Goal: Task Accomplishment & Management: Complete application form

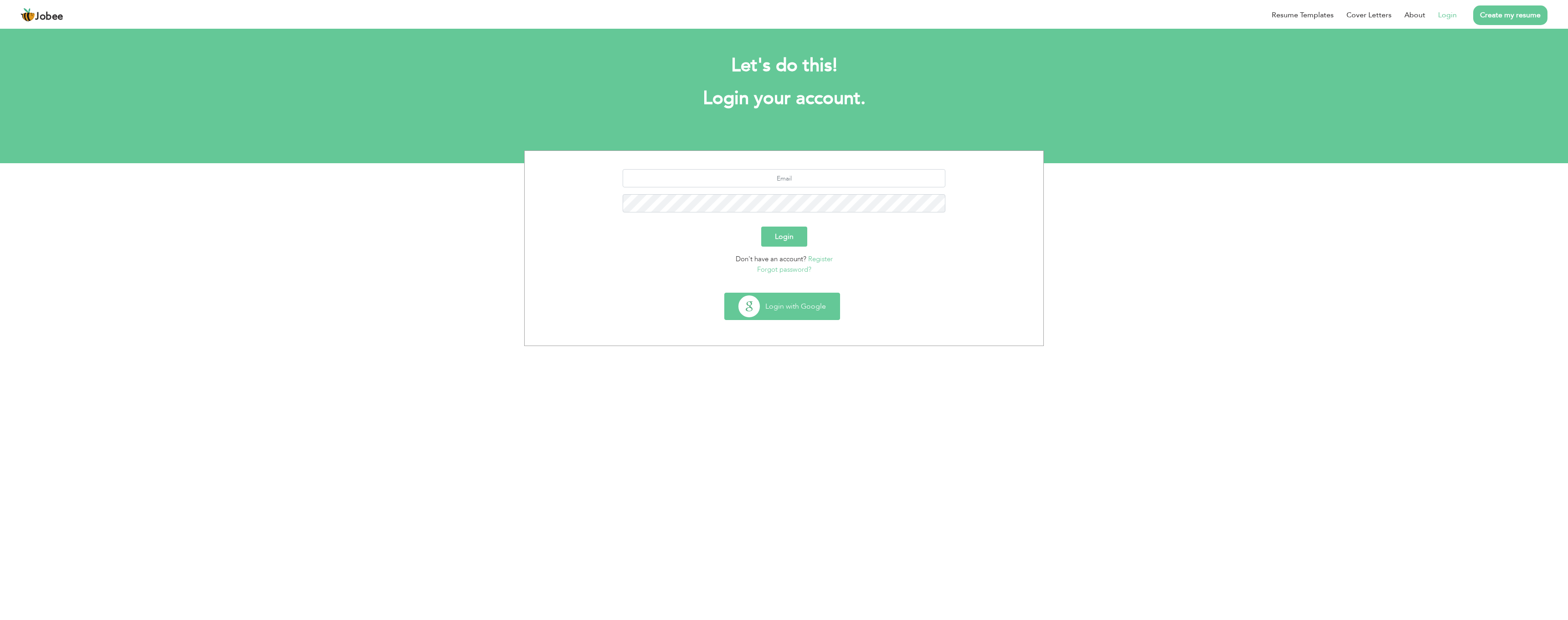
click at [810, 304] on button "Login with Google" at bounding box center [782, 306] width 115 height 27
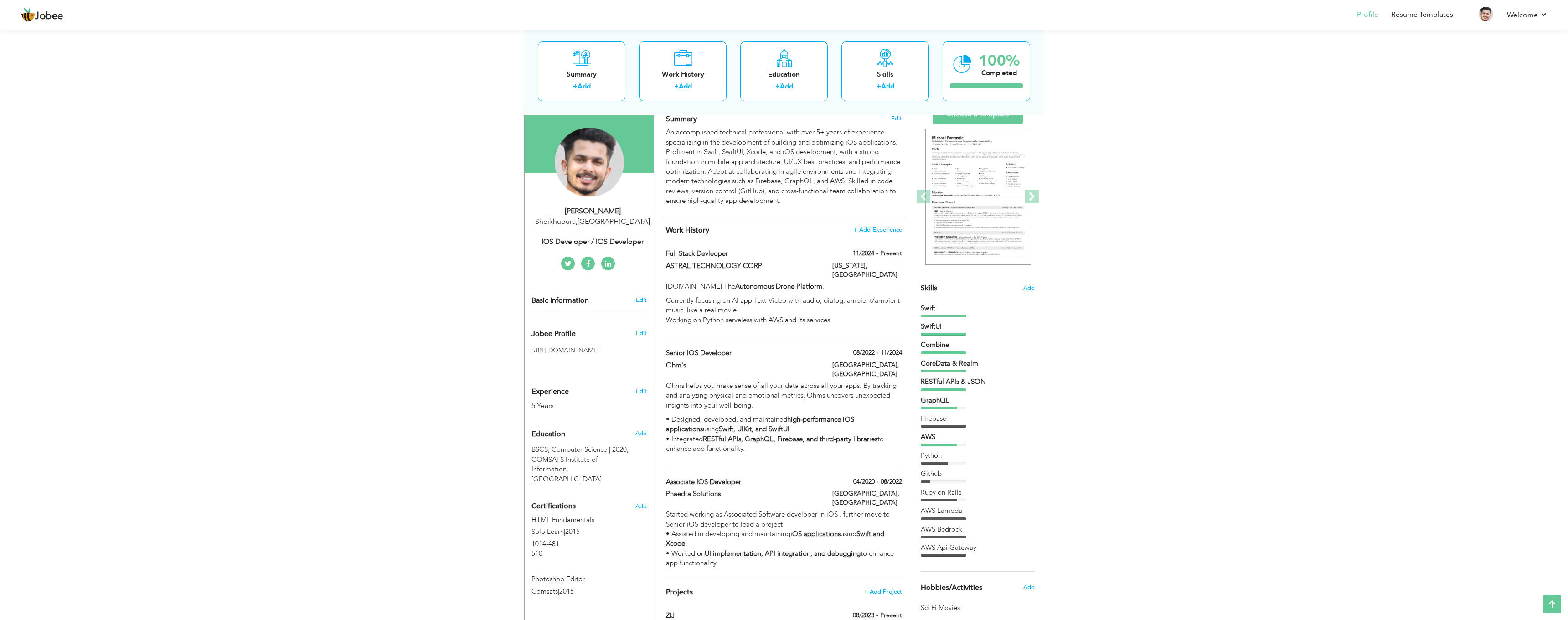
scroll to position [67, 0]
click at [735, 263] on label "ASTRAL TECHNOLOGY CORP" at bounding box center [742, 267] width 153 height 9
type input "Full Stack Devleoper"
type input "ASTRAL TECHNOLOGY CORP"
type input "11/2024"
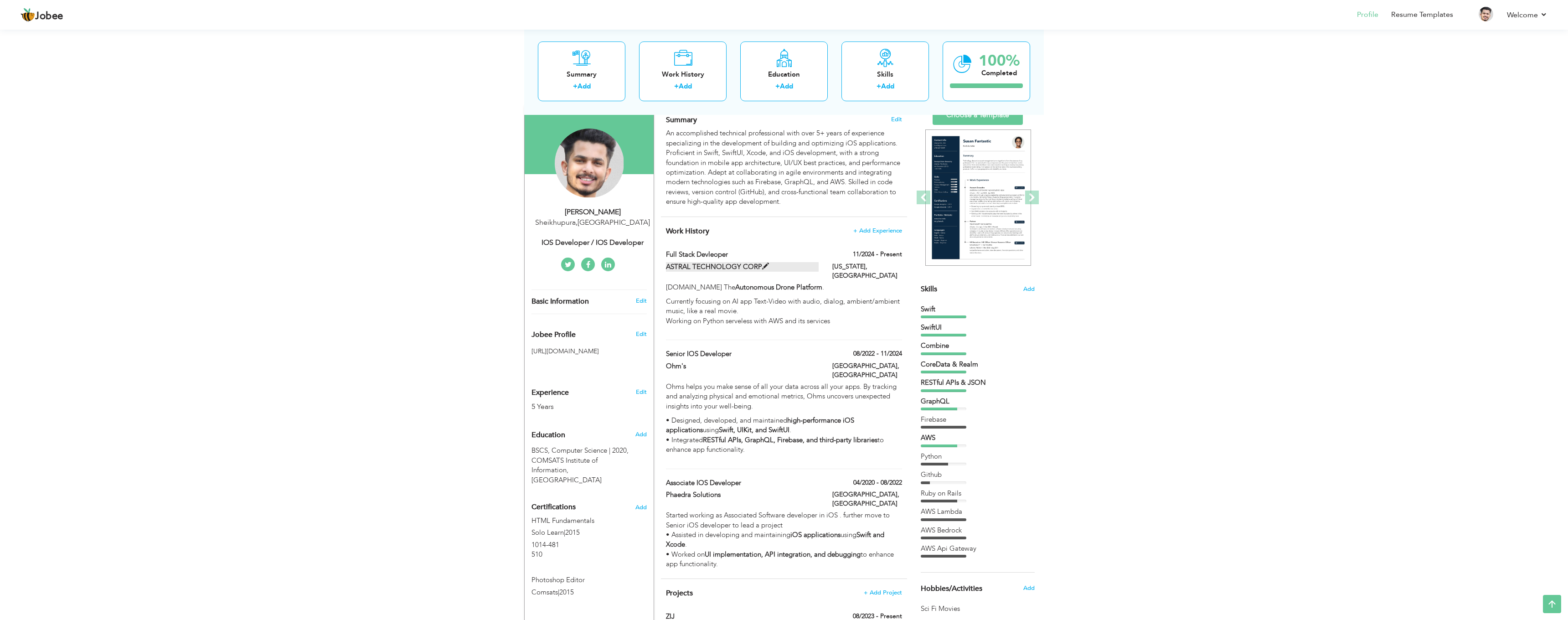
type input "United State"
type input "Virginia"
checkbox input "true"
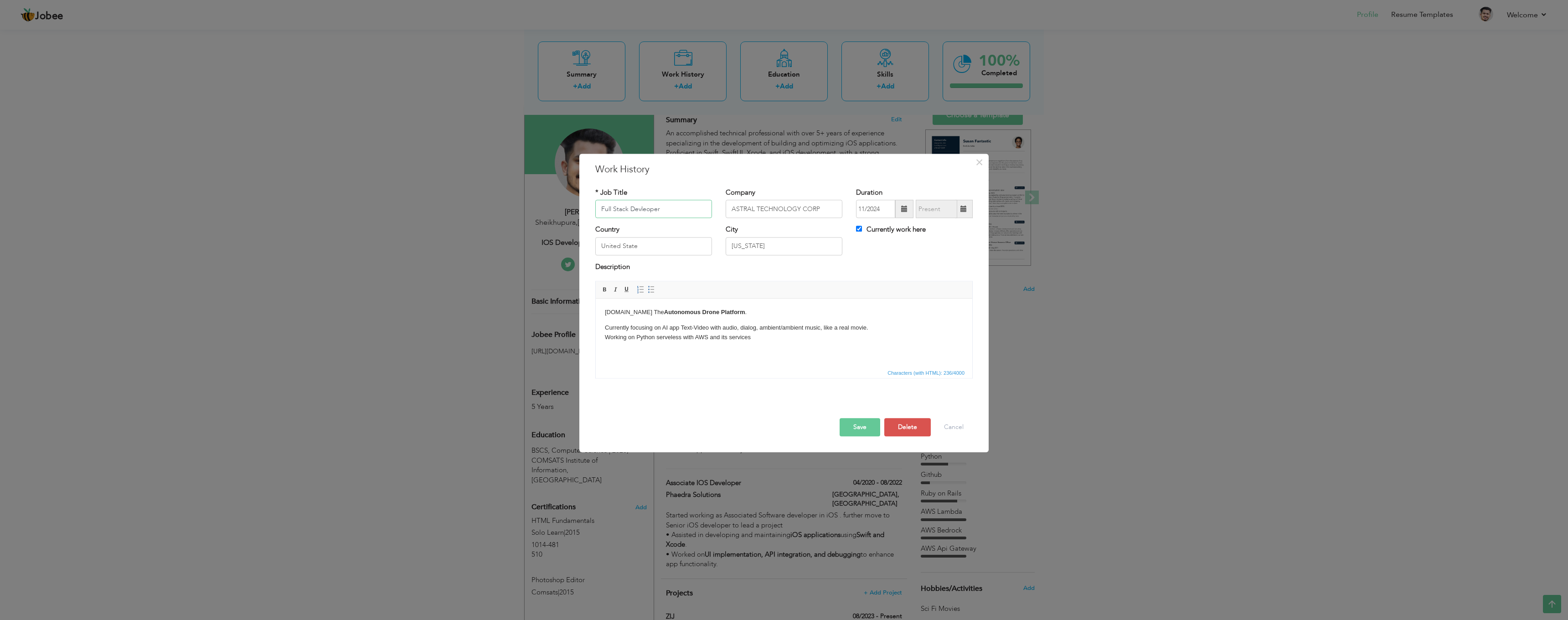
click at [678, 209] on input "Full Stack Devleoper" at bounding box center [654, 209] width 117 height 18
drag, startPoint x: 824, startPoint y: 209, endPoint x: 732, endPoint y: 207, distance: 92.0
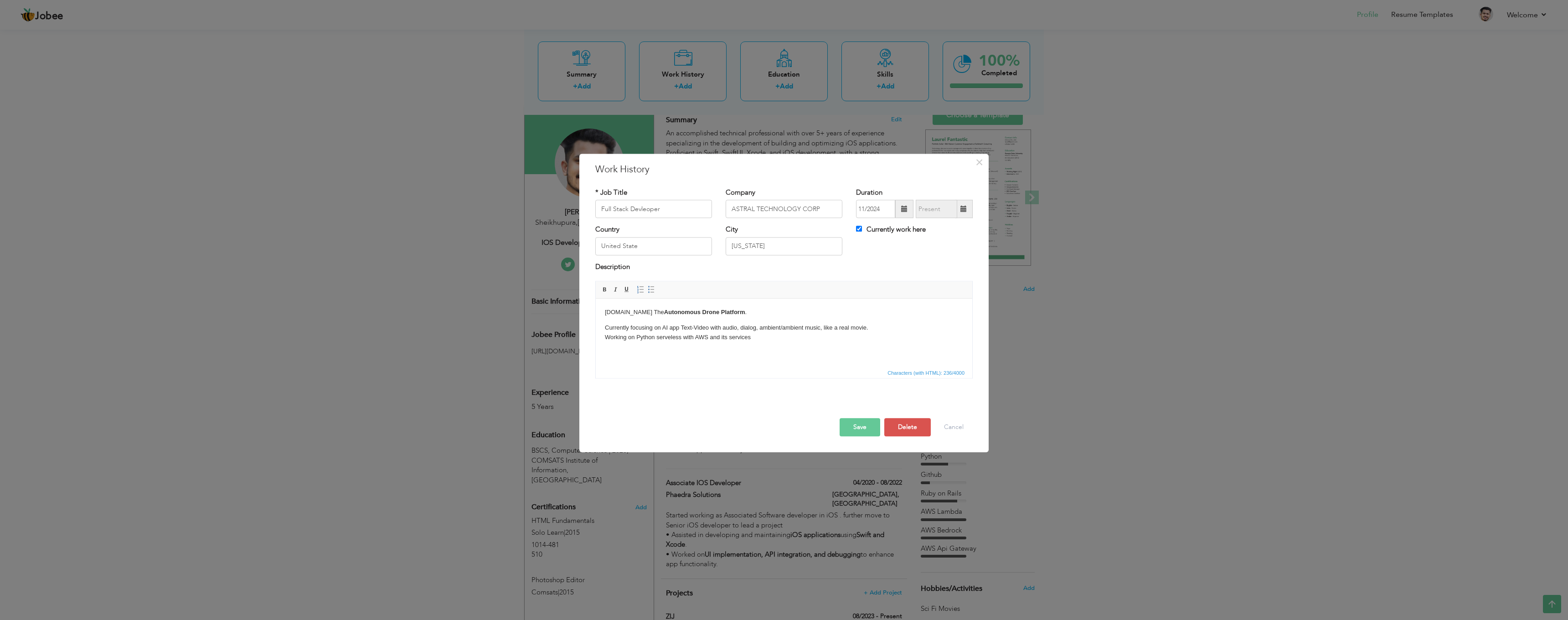
click at [757, 337] on p "Currently focusing on AI app Text-Video with audio, dialog, ambient/ambient mus…" at bounding box center [784, 333] width 358 height 19
drag, startPoint x: 687, startPoint y: 319, endPoint x: 605, endPoint y: 312, distance: 82.3
click at [605, 312] on body "Astral.us The Autonomous Drone Platform . Currently focusing on AI app Text-Vid…" at bounding box center [784, 325] width 358 height 34
click at [946, 428] on button "Cancel" at bounding box center [954, 428] width 38 height 18
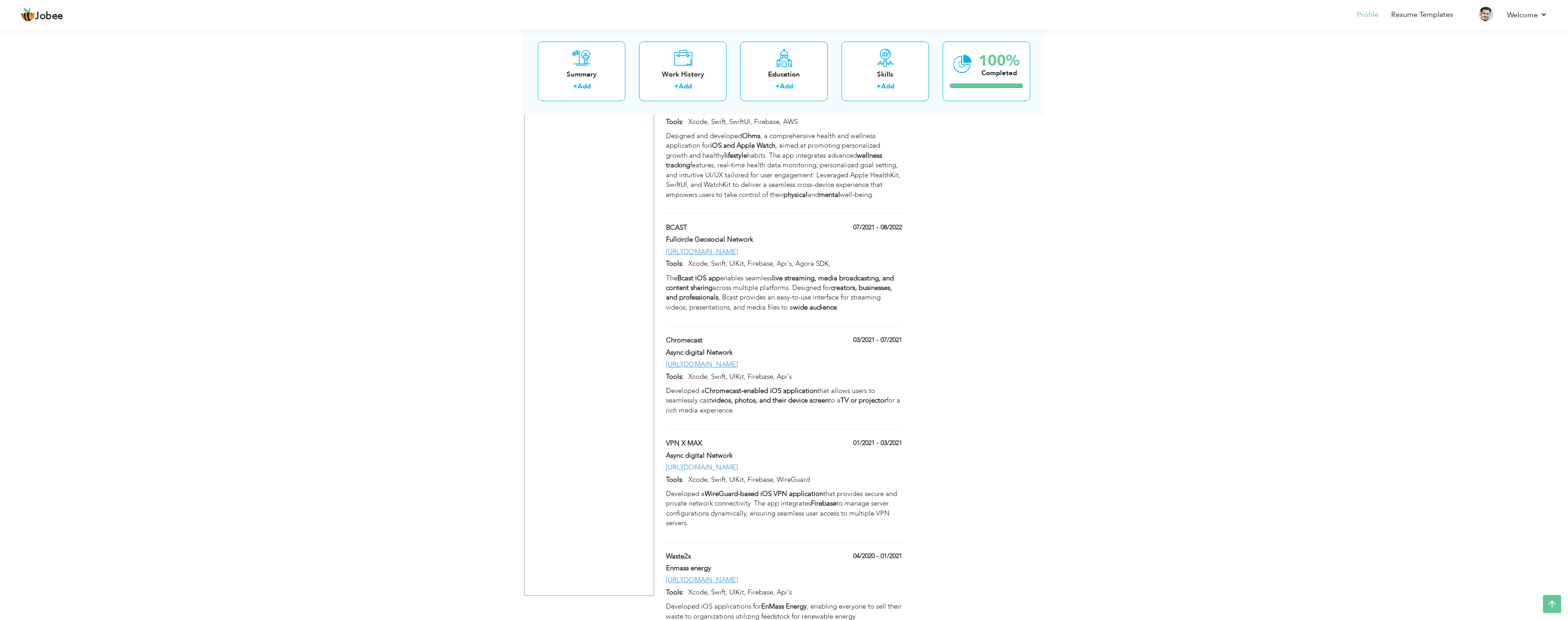
scroll to position [856, 0]
click at [739, 452] on span at bounding box center [736, 456] width 7 height 7
type input "VPN X MAX"
type input "Async digital Network"
type input "01/2021"
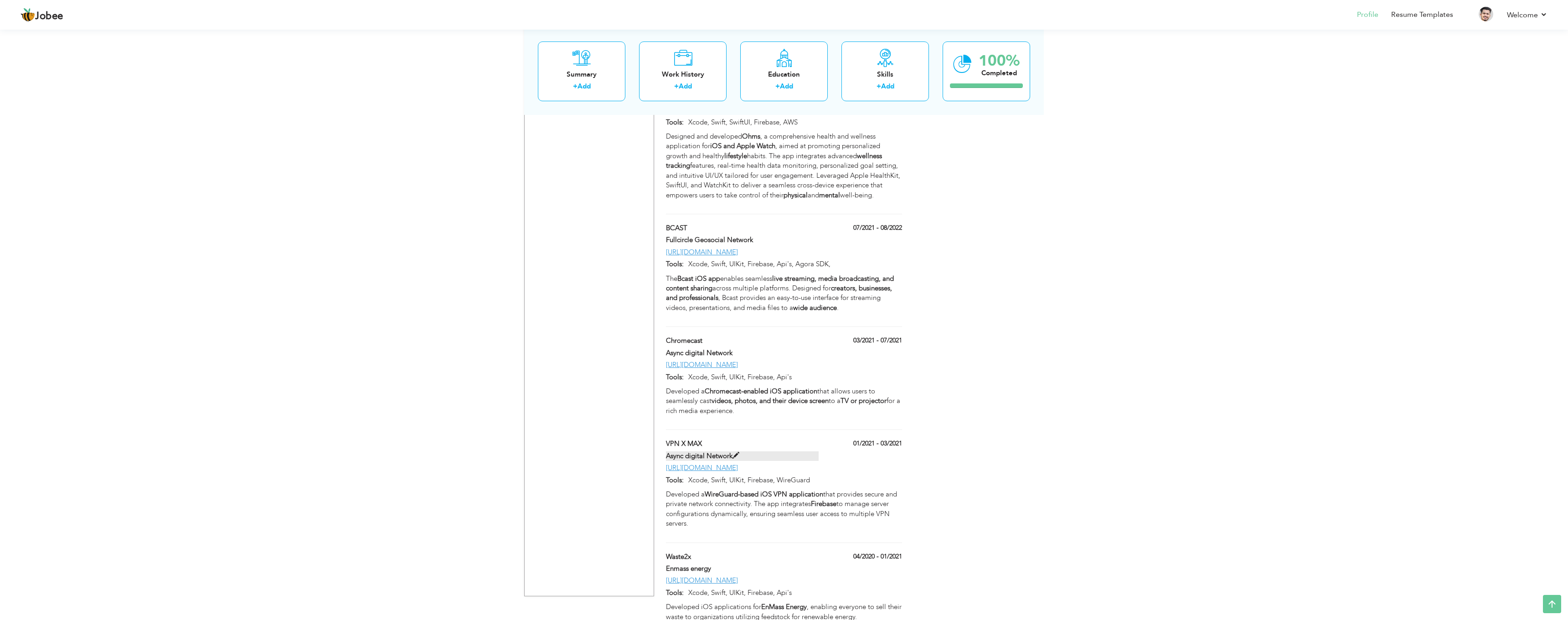
type input "03/2021"
type input "https://apps.apple.com/pk/app/pia-vpn-max-x-proxy-vpn/id6449136148"
type input "Xcode, Swift, UIKit, Firebase, WireGuard"
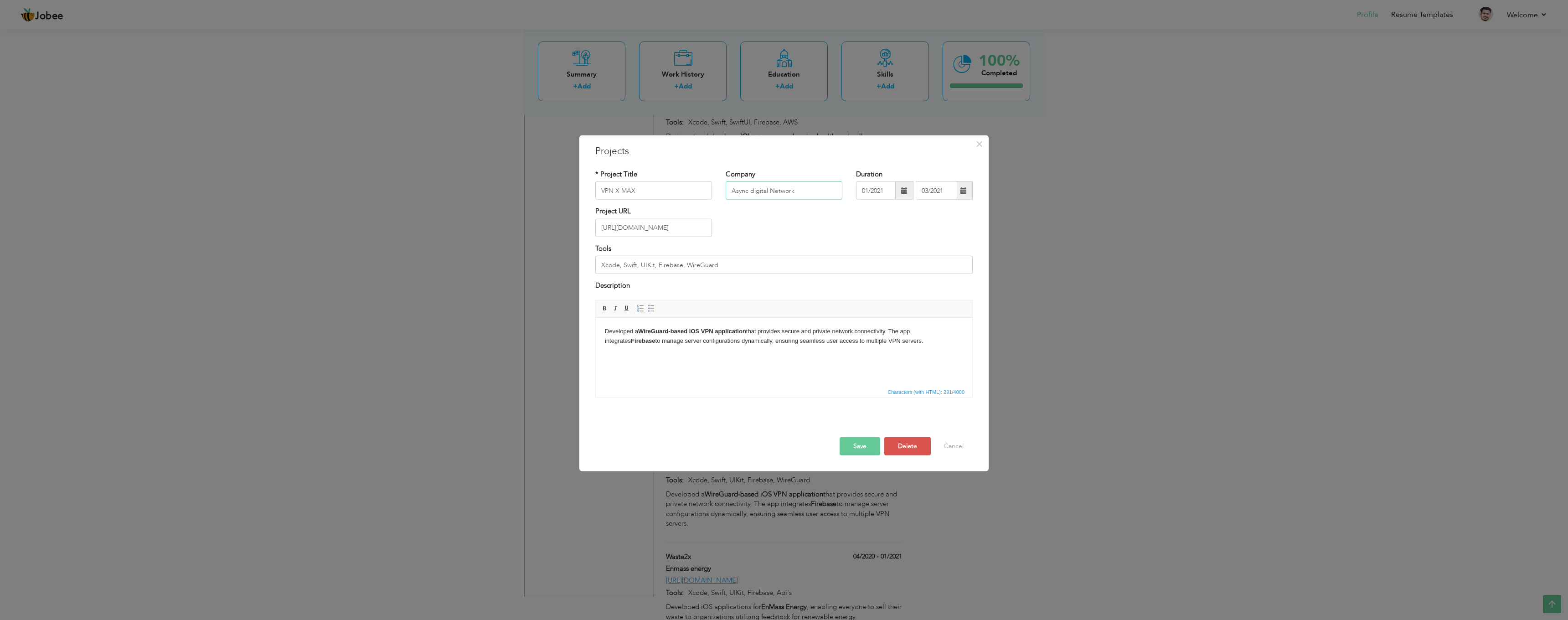
click at [770, 193] on input "Async digital Network" at bounding box center [784, 190] width 117 height 18
click at [948, 455] on div "Save Save and Continue Delete Cancel" at bounding box center [784, 437] width 391 height 51
drag, startPoint x: 952, startPoint y: 449, endPoint x: 931, endPoint y: 452, distance: 21.2
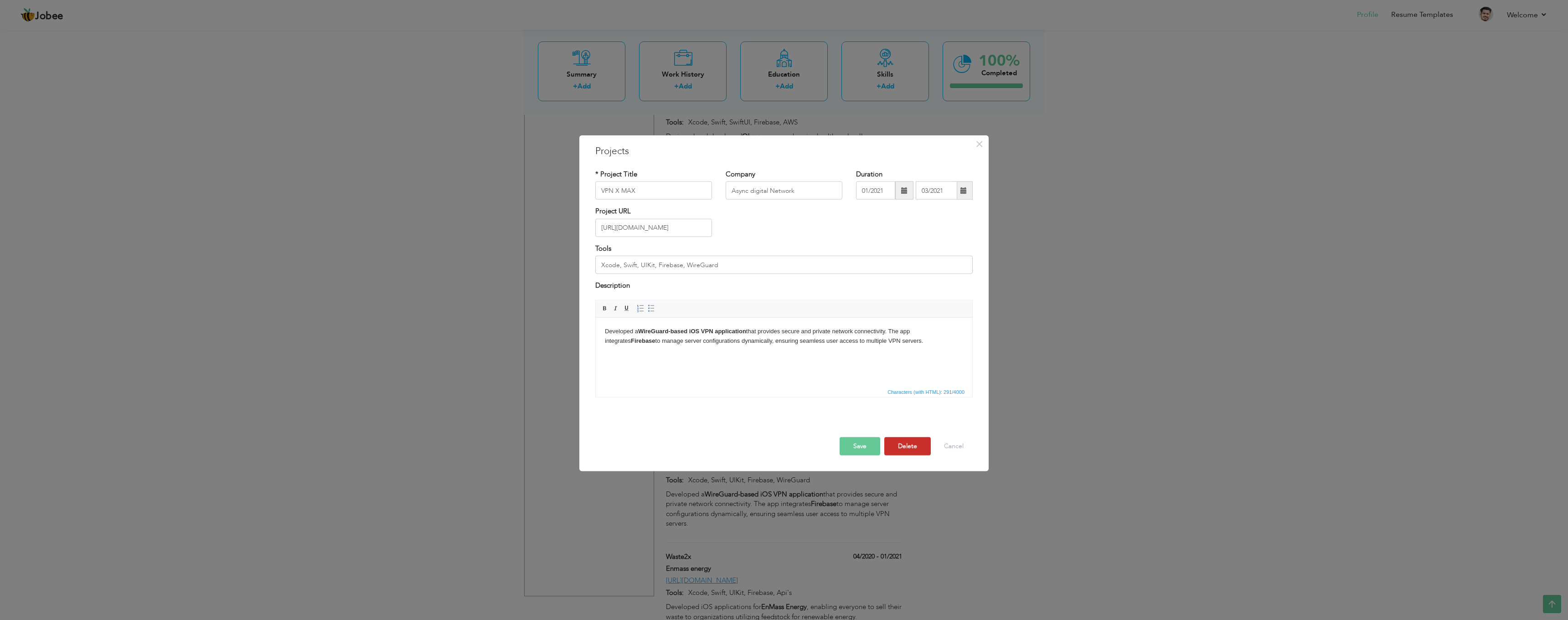
click at [952, 449] on button "Cancel" at bounding box center [954, 446] width 38 height 18
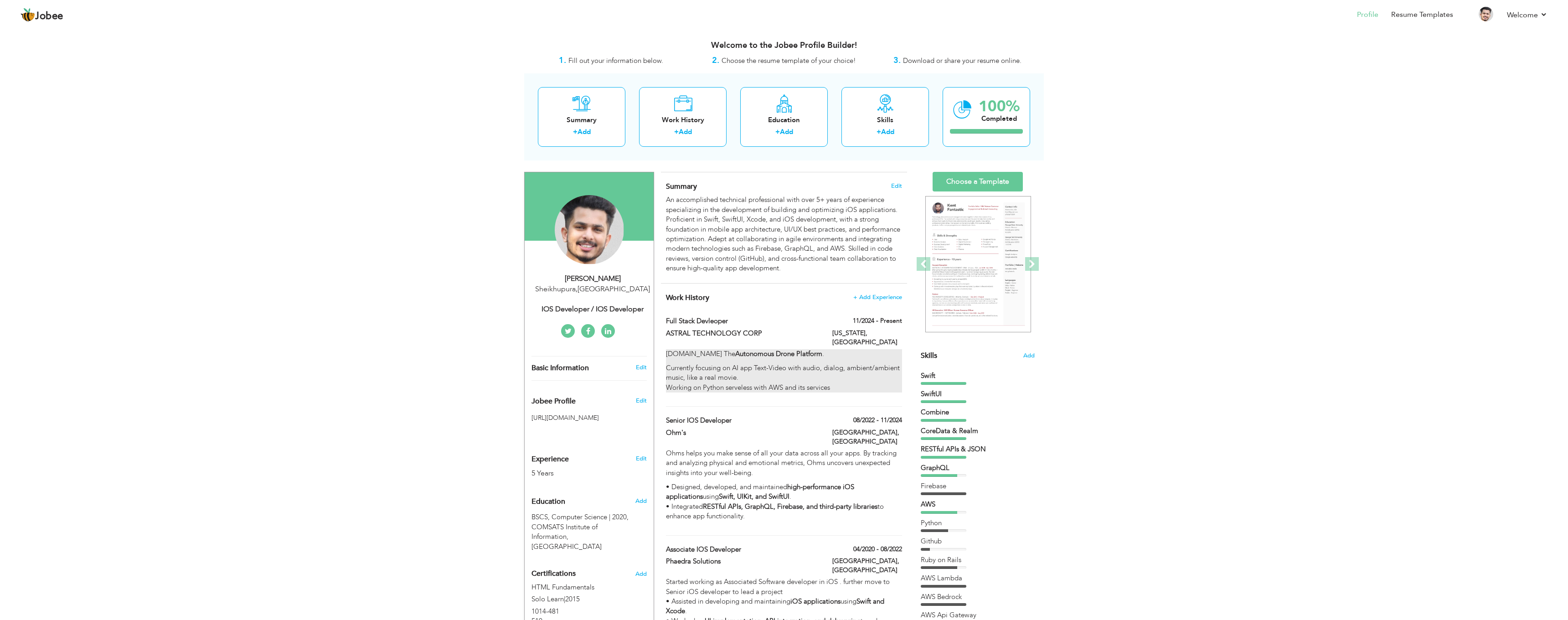
scroll to position [0, 0]
click at [759, 329] on label "ASTRAL TECHNOLOGY CORP" at bounding box center [742, 334] width 153 height 9
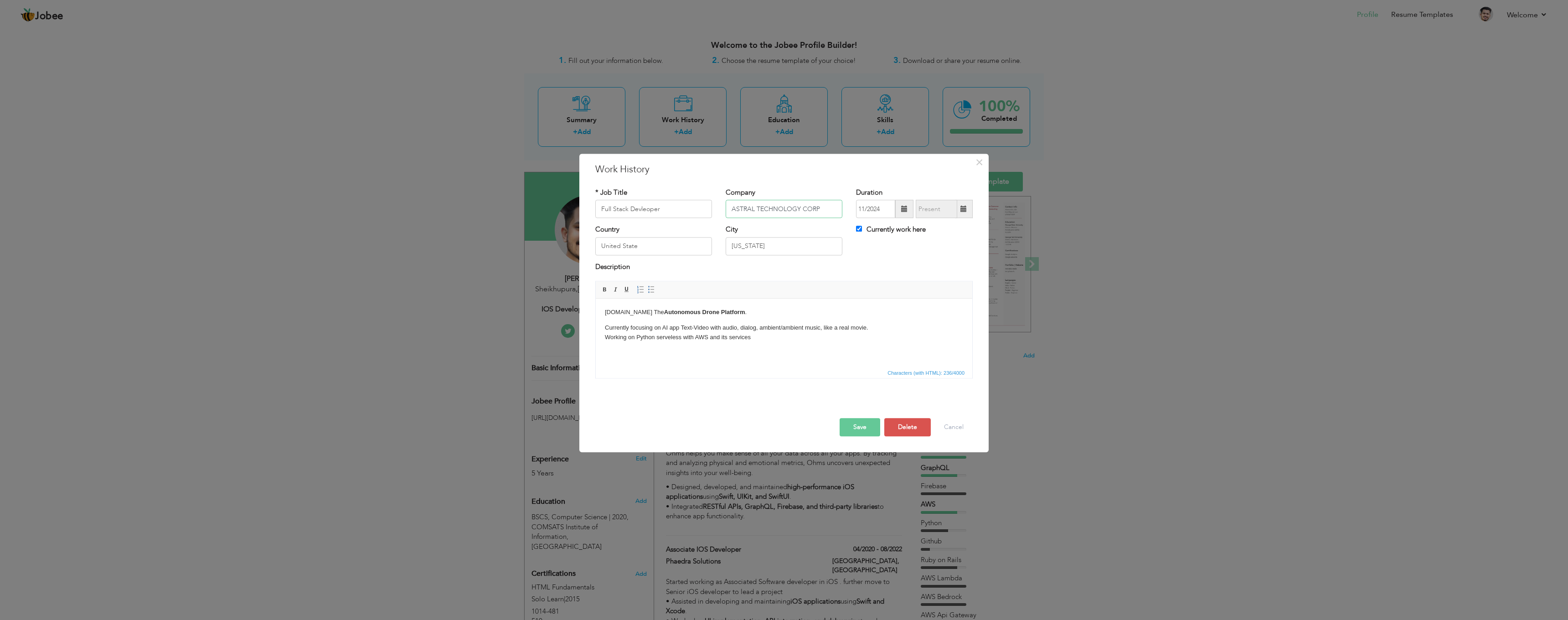
click at [776, 213] on input "ASTRAL TECHNOLOGY CORP" at bounding box center [784, 209] width 117 height 18
paste input "sync digital Network"
type input "Async digital Network"
click at [843, 429] on button "Save" at bounding box center [859, 428] width 40 height 18
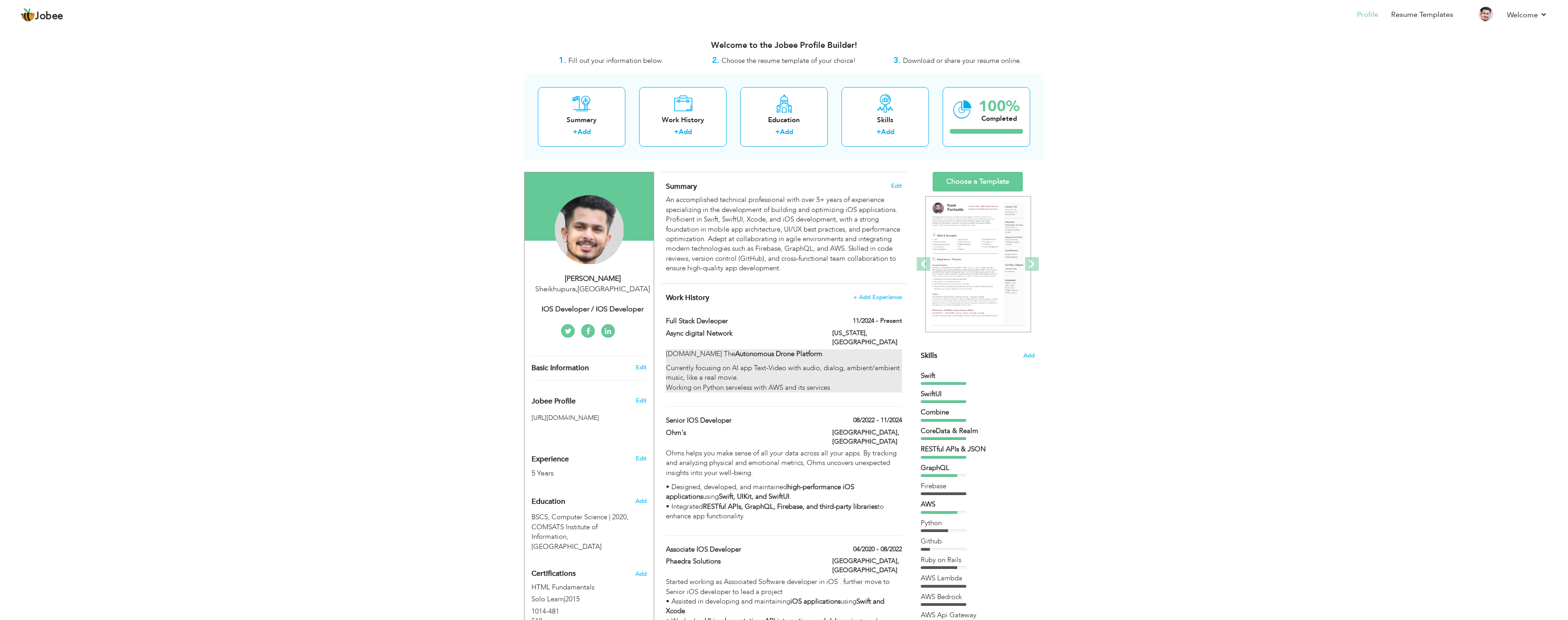
click at [743, 367] on p "Currently focusing on AI app Text-Video with audio, dialog, ambient/ambient mus…" at bounding box center [784, 378] width 236 height 29
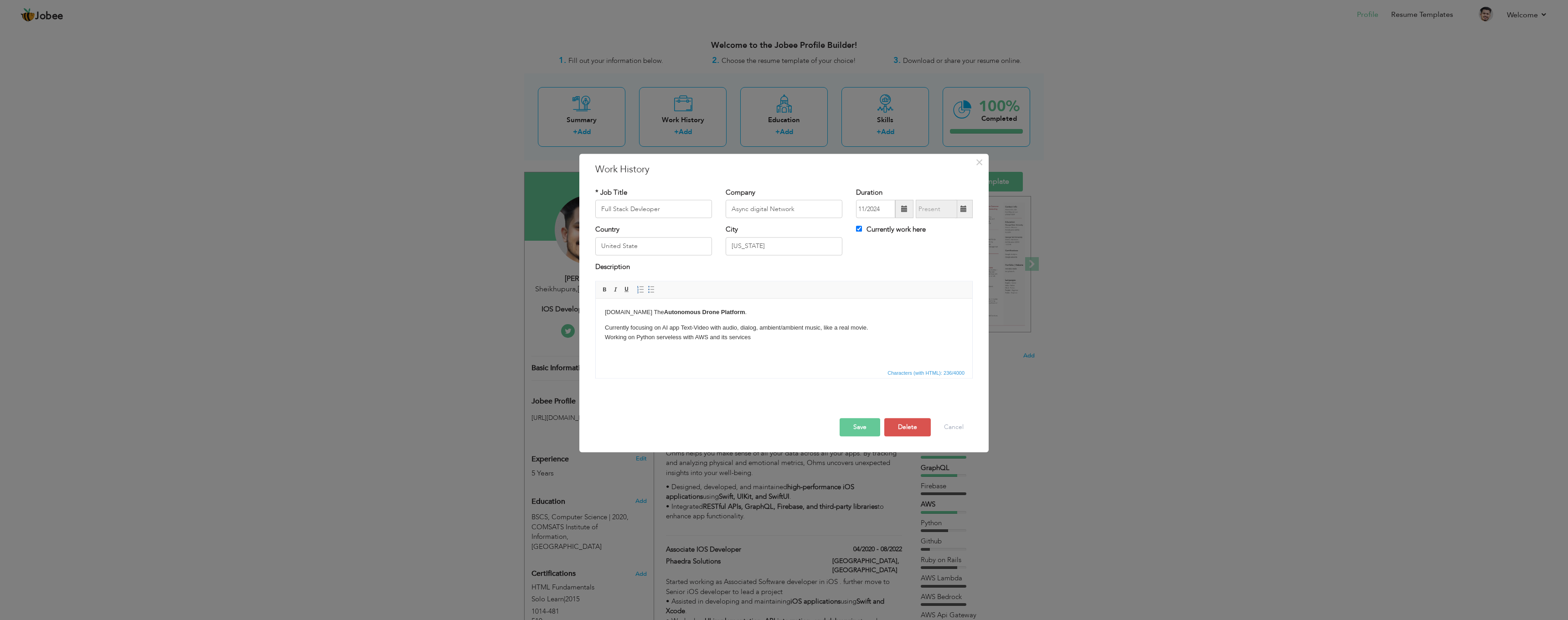
click at [758, 340] on p "Currently focusing on AI app Text-Video with audio, dialog, ambient/ambient mus…" at bounding box center [784, 333] width 358 height 19
click at [700, 332] on p "Currently focusing on AI app Text-Video with audio, dialog, ambient/ambient mus…" at bounding box center [784, 333] width 358 height 19
drag, startPoint x: 614, startPoint y: 316, endPoint x: 589, endPoint y: 315, distance: 25.0
click at [596, 315] on html "Astral.us The Autonomous Drone Platform . Currently focusing on AI app Text-Vid…" at bounding box center [784, 324] width 377 height 52
click at [697, 318] on body "Astral.us The Autonomous Drone Platform . Currently focusing on AI app Text-Vid…" at bounding box center [784, 325] width 358 height 34
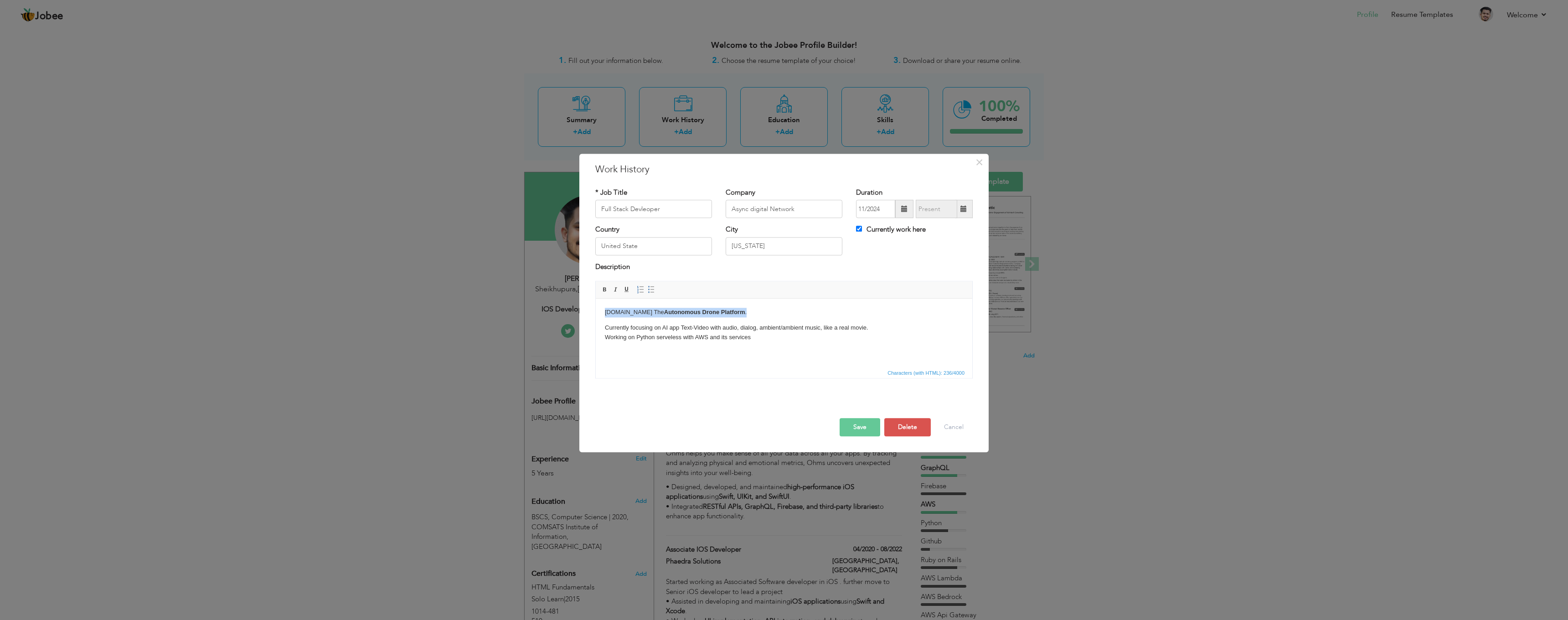
drag, startPoint x: 721, startPoint y: 312, endPoint x: 603, endPoint y: 314, distance: 118.0
click at [604, 314] on html "Astral.us The Autonomous Drone Platform . Currently focusing on AI app Text-Vid…" at bounding box center [784, 324] width 377 height 52
paste body
drag, startPoint x: 614, startPoint y: 245, endPoint x: 579, endPoint y: 245, distance: 35.0
click at [579, 245] on div "× Work History * Job Title Full Stack Devleoper Company Async digital Network D…" at bounding box center [784, 303] width 409 height 298
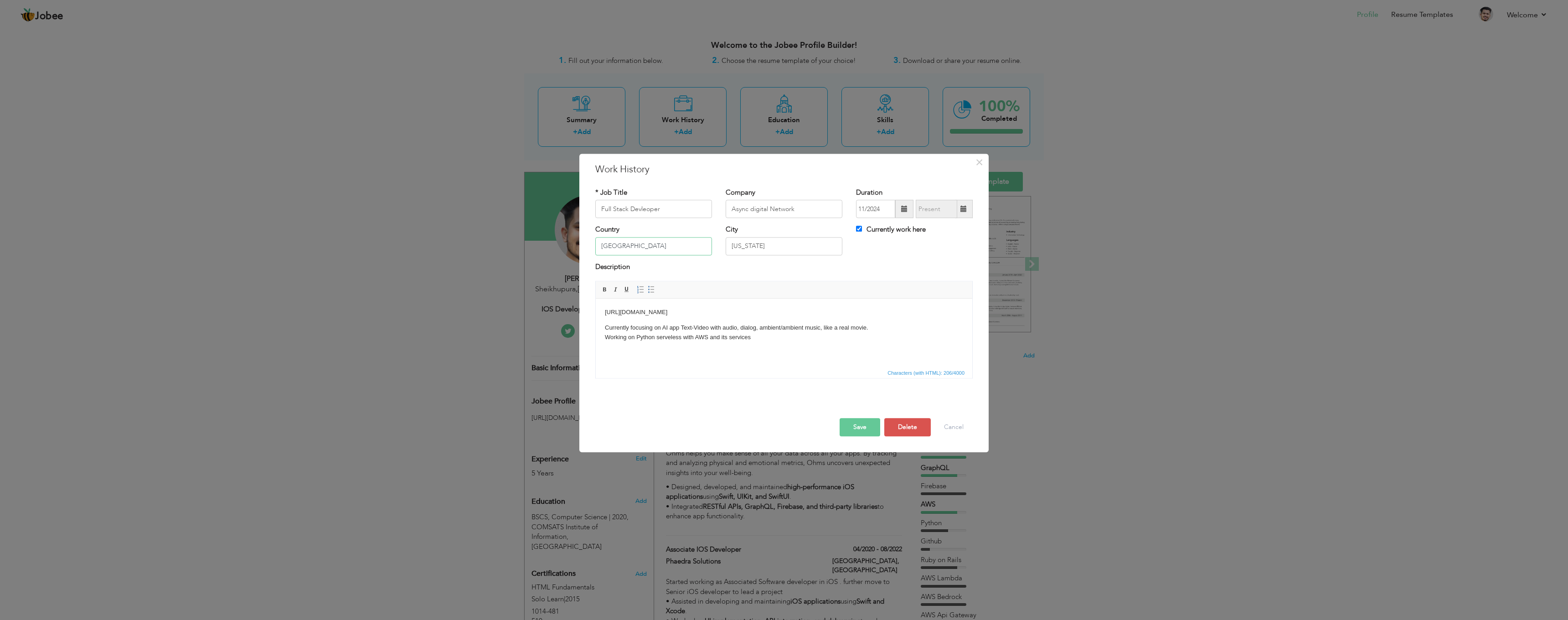
type input "Pakistan"
drag, startPoint x: 689, startPoint y: 252, endPoint x: 656, endPoint y: 253, distance: 33.0
click at [656, 253] on div "Country Pakistan City Virginia Currently work here" at bounding box center [784, 243] width 391 height 37
drag, startPoint x: 755, startPoint y: 244, endPoint x: 712, endPoint y: 243, distance: 43.0
click at [712, 243] on div "Country Pakistan City Virginia Currently work here" at bounding box center [784, 243] width 391 height 37
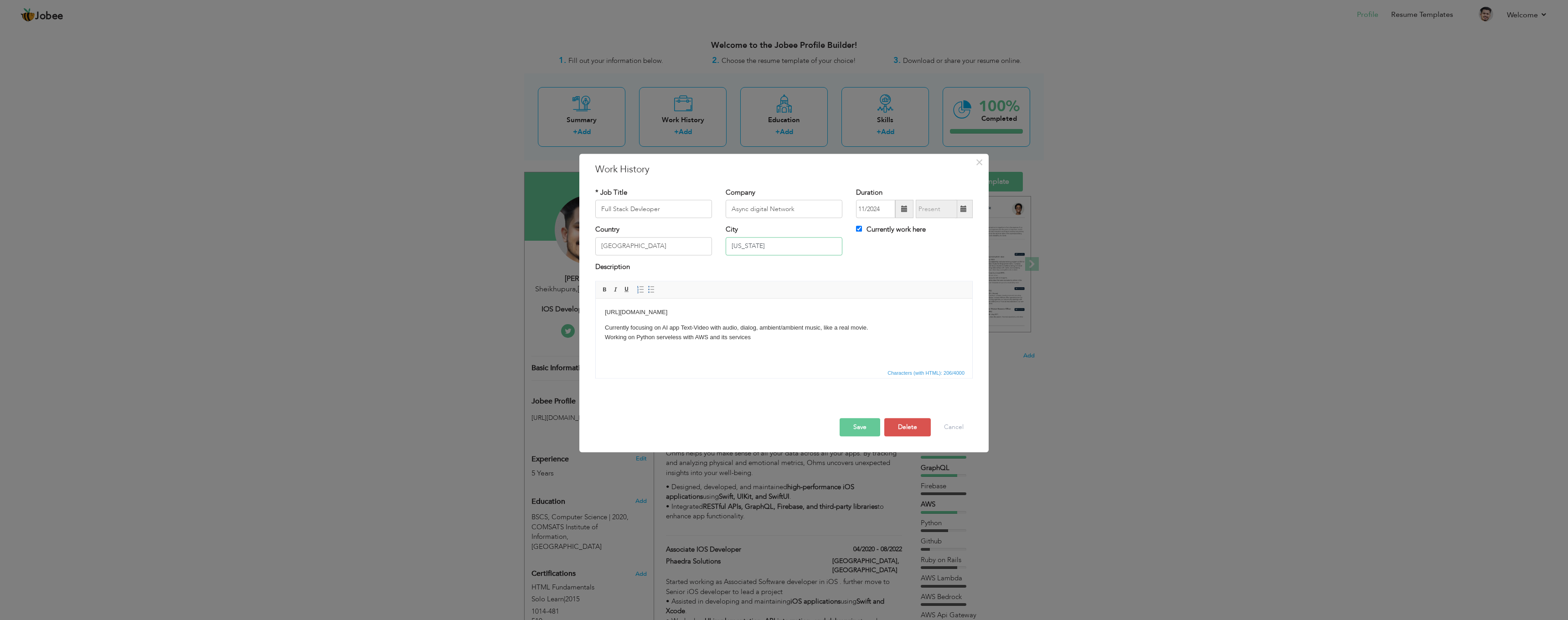
click at [772, 247] on input "Virginia" at bounding box center [784, 245] width 117 height 18
click at [758, 244] on input "Virginia" at bounding box center [784, 245] width 117 height 18
click at [757, 244] on input "Virginia" at bounding box center [784, 245] width 117 height 18
click at [758, 244] on input "Virginia" at bounding box center [784, 245] width 117 height 18
type input "Lahore"
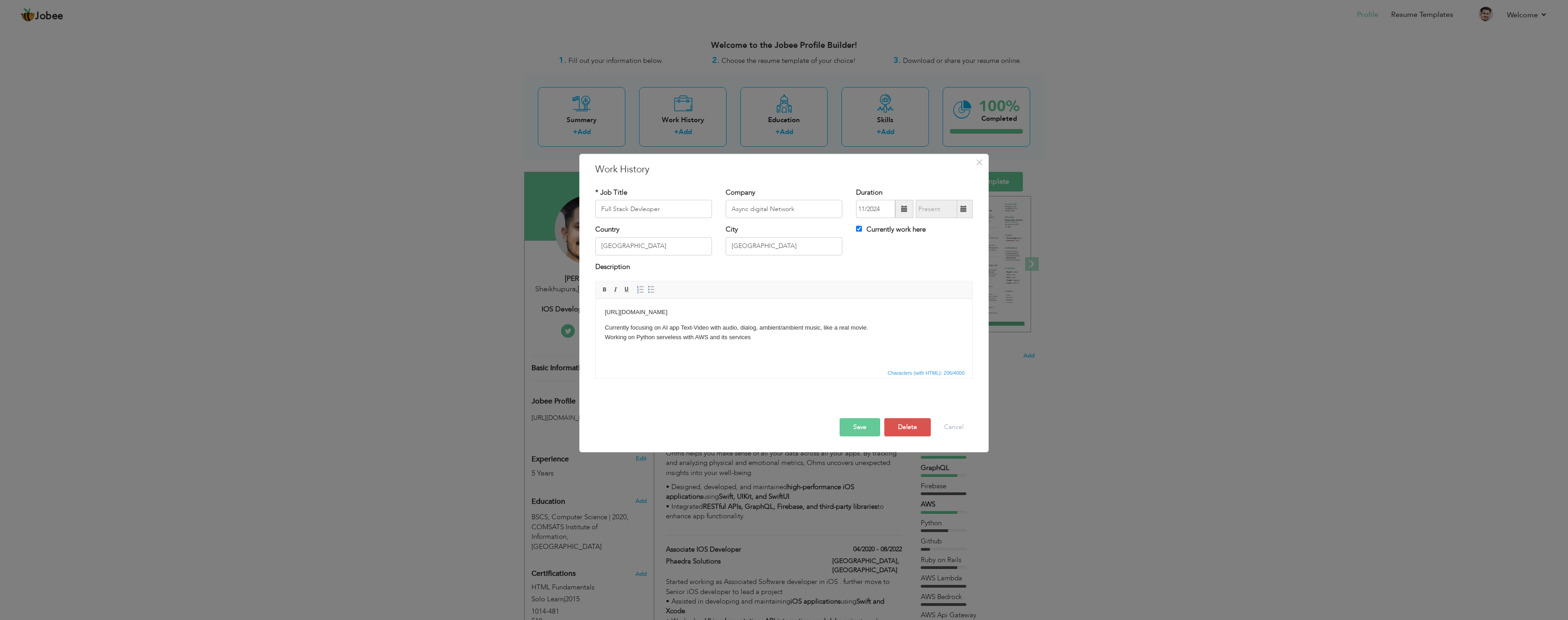
click at [767, 343] on html "https://asyncdigitalnetwork.com/ Currently focusing on AI app Text-Video with a…" at bounding box center [784, 324] width 377 height 52
drag, startPoint x: 760, startPoint y: 336, endPoint x: 600, endPoint y: 330, distance: 160.1
click at [600, 330] on html "https://asyncdigitalnetwork.com/ Currently focusing on AI app Text-Video with a…" at bounding box center [784, 324] width 377 height 52
click at [674, 339] on p "Currently focusing on AI app Text-Video with audio, dialog, ambient/ambient mus…" at bounding box center [784, 333] width 358 height 19
drag, startPoint x: 790, startPoint y: 332, endPoint x: 650, endPoint y: 334, distance: 140.0
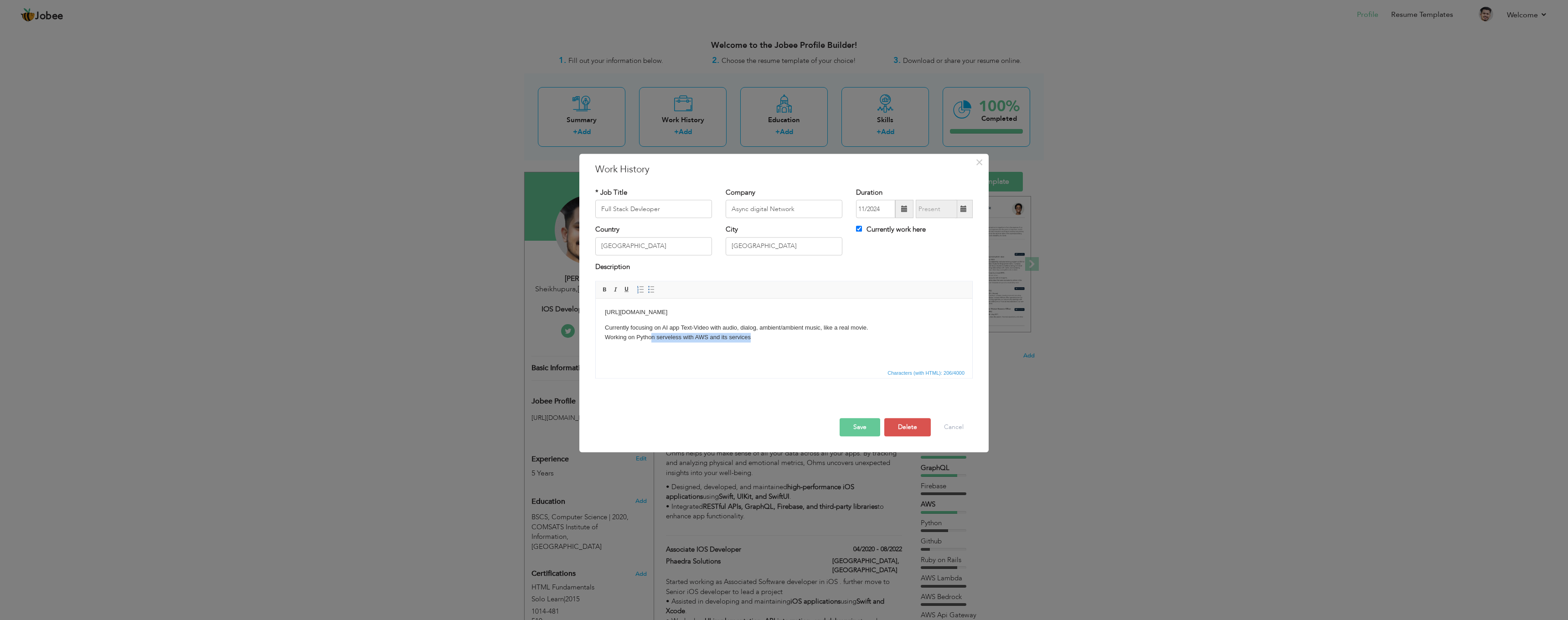
click at [650, 334] on p "Currently focusing on AI app Text-Video with audio, dialog, ambient/ambient mus…" at bounding box center [784, 333] width 358 height 19
click at [777, 334] on p "Currently focusing on AI app Text-Video with audio, dialog, ambient/ambient mus…" at bounding box center [784, 333] width 358 height 19
drag, startPoint x: 631, startPoint y: 326, endPoint x: 604, endPoint y: 328, distance: 27.1
click at [604, 328] on html "https://asyncdigitalnetwork.com/ Currently focusing on AI app Text-Video with a…" at bounding box center [784, 324] width 377 height 52
click at [778, 338] on p "Focusing on AI app Text-Video with audio, dialog, ambient/ambient music, like a…" at bounding box center [784, 333] width 358 height 19
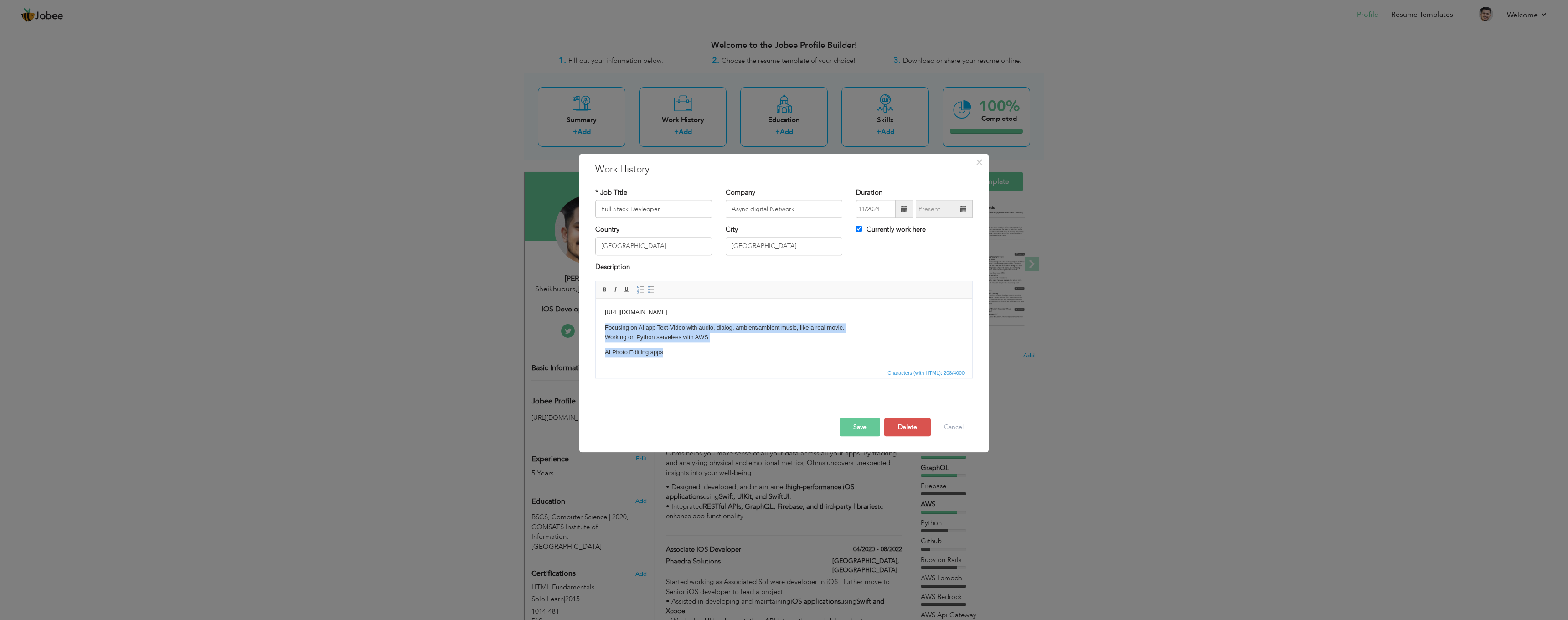
drag, startPoint x: 648, startPoint y: 345, endPoint x: 1176, endPoint y: 628, distance: 599.1
click at [596, 329] on html "https://asyncdigitalnetwork.com/ Focusing on AI app Text-Video with audio, dial…" at bounding box center [784, 332] width 377 height 68
drag, startPoint x: 650, startPoint y: 341, endPoint x: 637, endPoint y: 340, distance: 13.0
click at [637, 340] on p "Focusing on AI app Text-Video with audio, dialog, ambient/ambient music, like a…" at bounding box center [784, 345] width 358 height 19
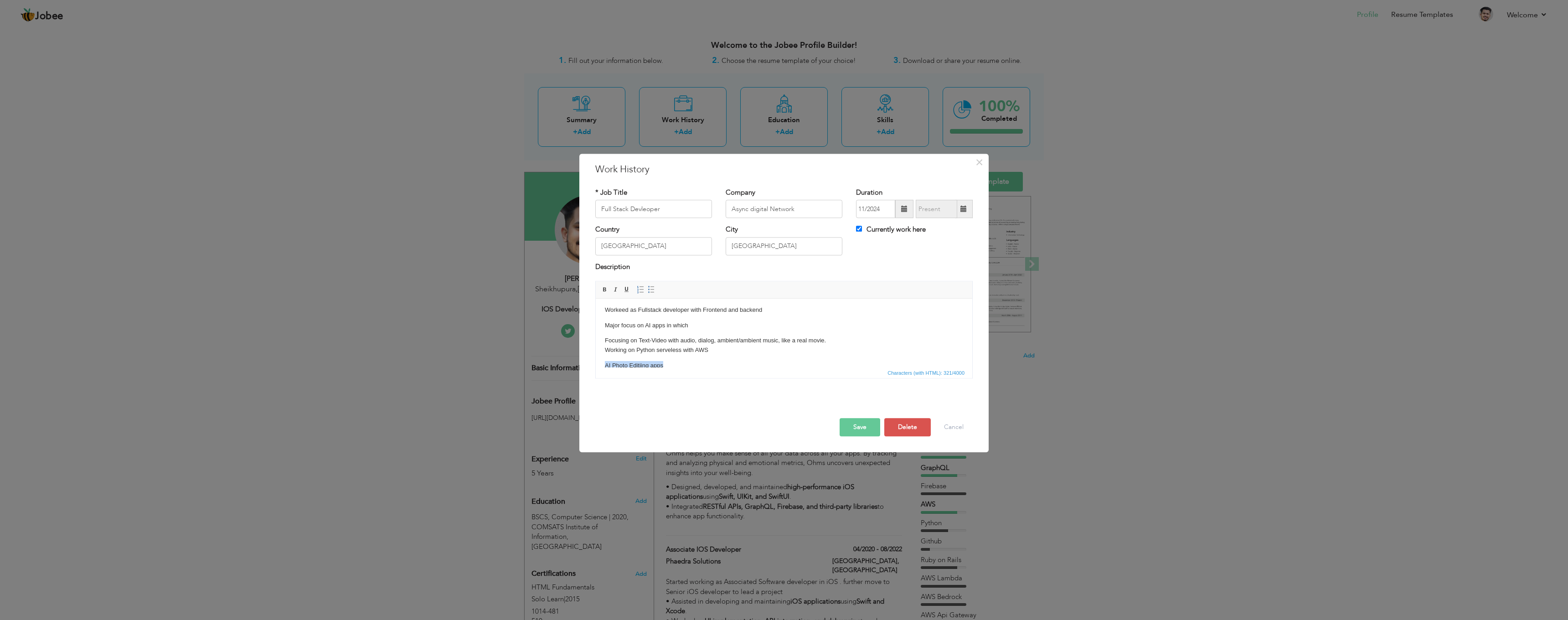
drag, startPoint x: 675, startPoint y: 361, endPoint x: 718, endPoint y: 349, distance: 44.6
click at [718, 349] on body "https://asyncdigitalnetwork.com/ Workeed as Fullstack developer with Frontend a…" at bounding box center [784, 330] width 358 height 80
click at [850, 422] on button "Save" at bounding box center [859, 428] width 40 height 18
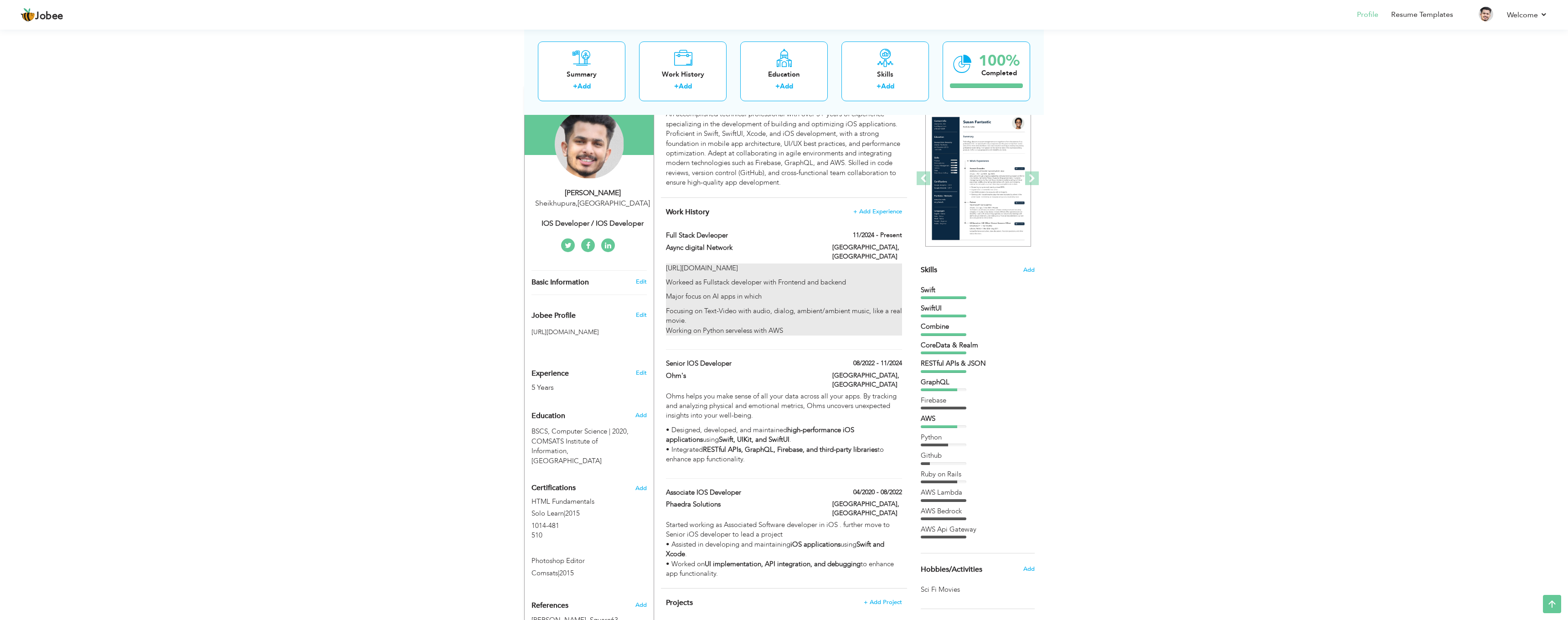
scroll to position [85, 0]
click at [753, 308] on p "Focusing on Text-Video with audio, dialog, ambient/ambient music, like a real m…" at bounding box center [784, 322] width 236 height 29
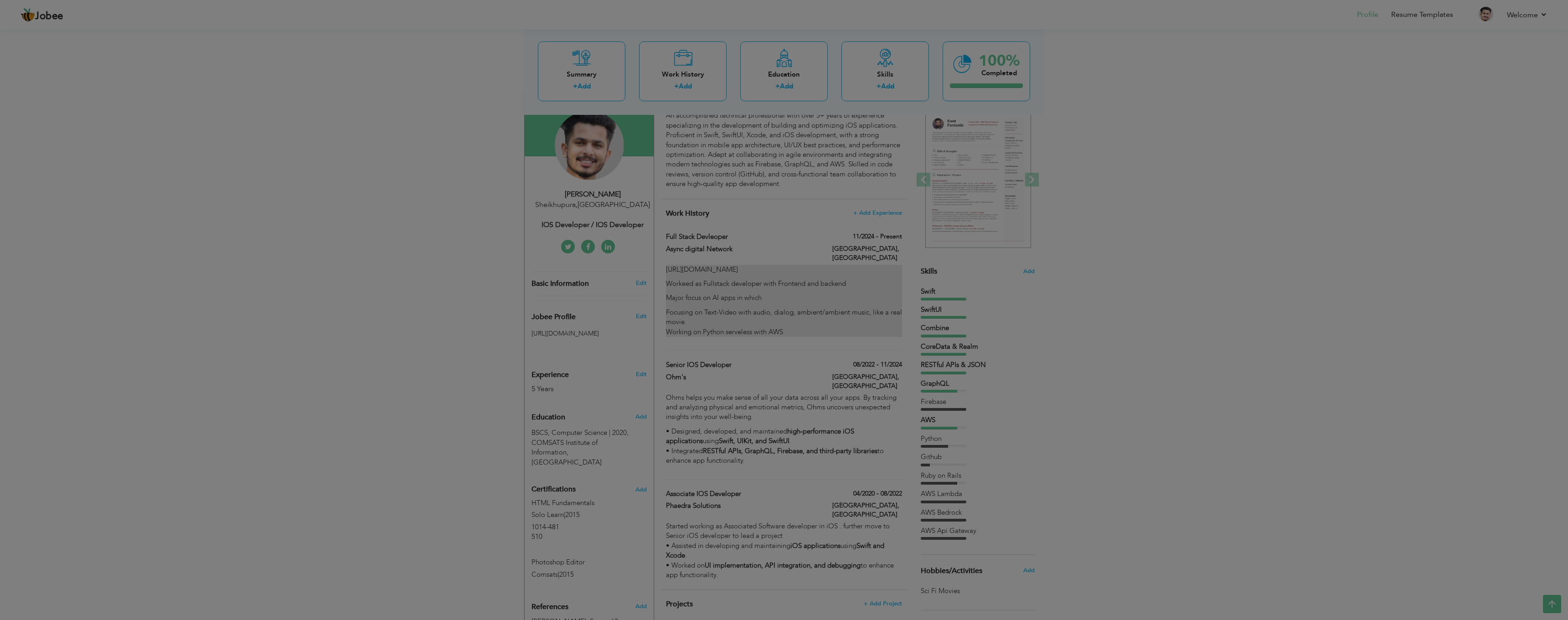
scroll to position [0, 0]
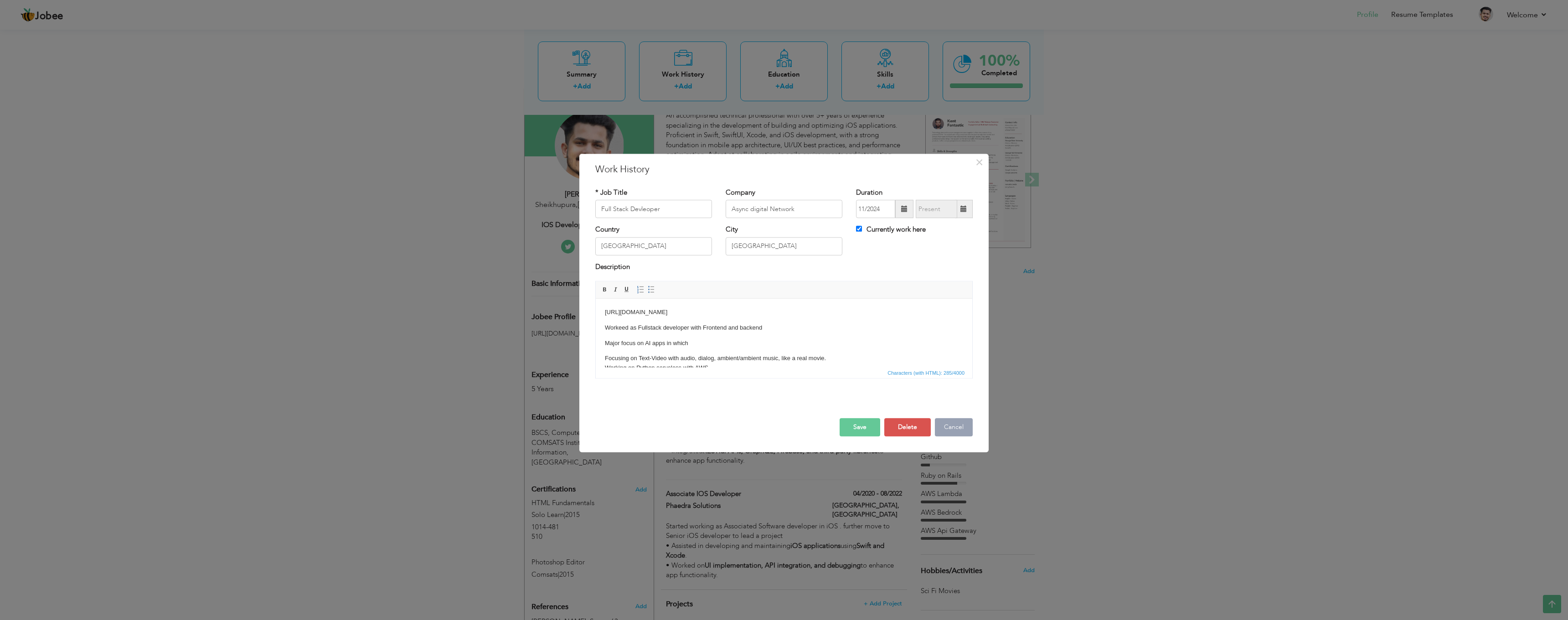
drag, startPoint x: 955, startPoint y: 423, endPoint x: 951, endPoint y: 422, distance: 4.1
click at [955, 423] on button "Cancel" at bounding box center [954, 428] width 38 height 18
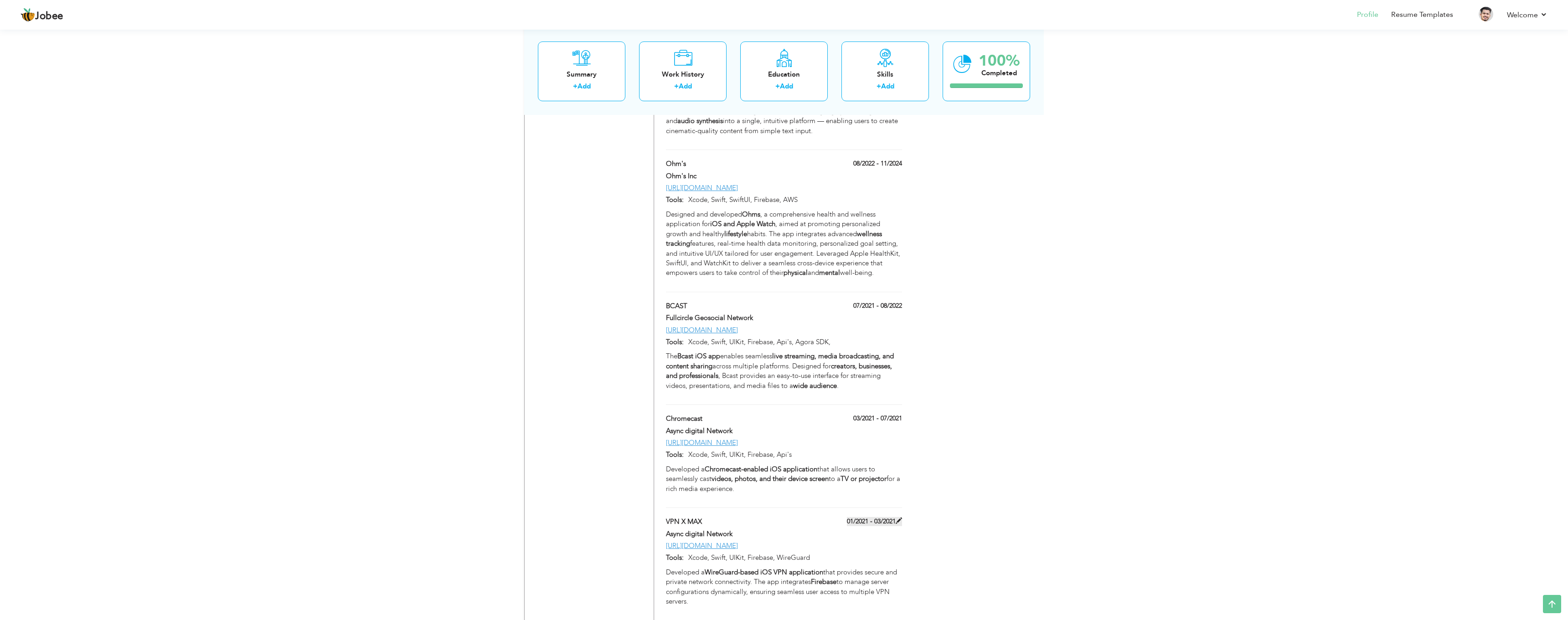
scroll to position [807, 0]
click at [870, 414] on label "03/2021 - 07/2021" at bounding box center [874, 418] width 56 height 9
type input "Chromecast"
type input "03/2021"
type input "07/2021"
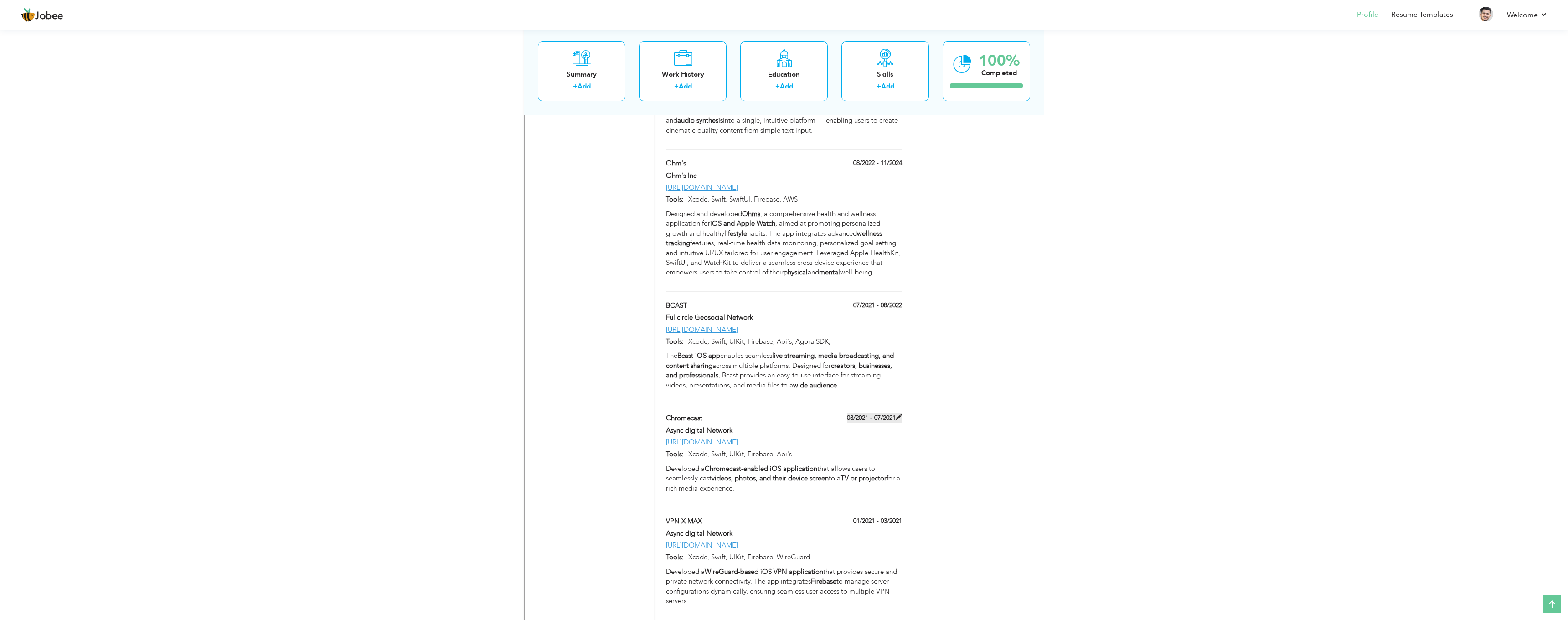
type input "https://apps.apple.com/pk/app/chromecast-tv-streamer/id1551241504"
type input "Xcode, Swift, UIKit, Firebase, Api's"
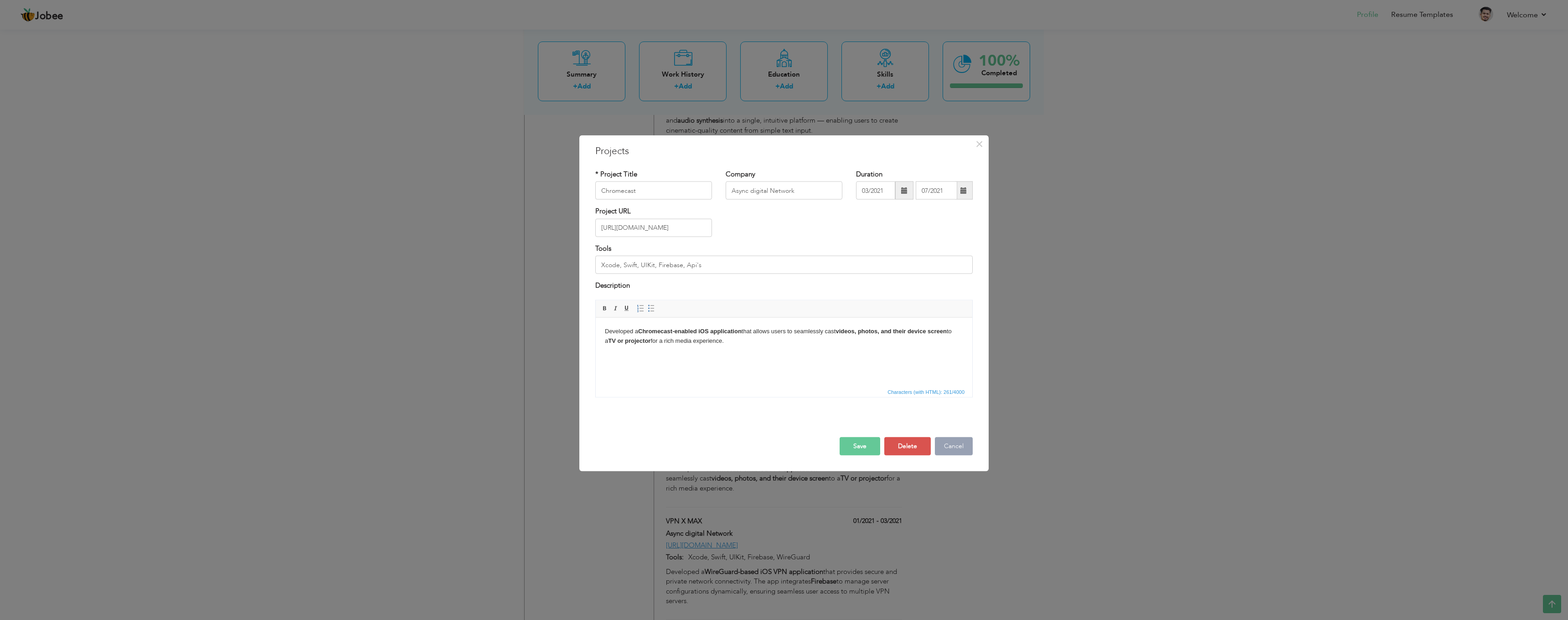
click at [948, 449] on button "Cancel" at bounding box center [954, 446] width 38 height 18
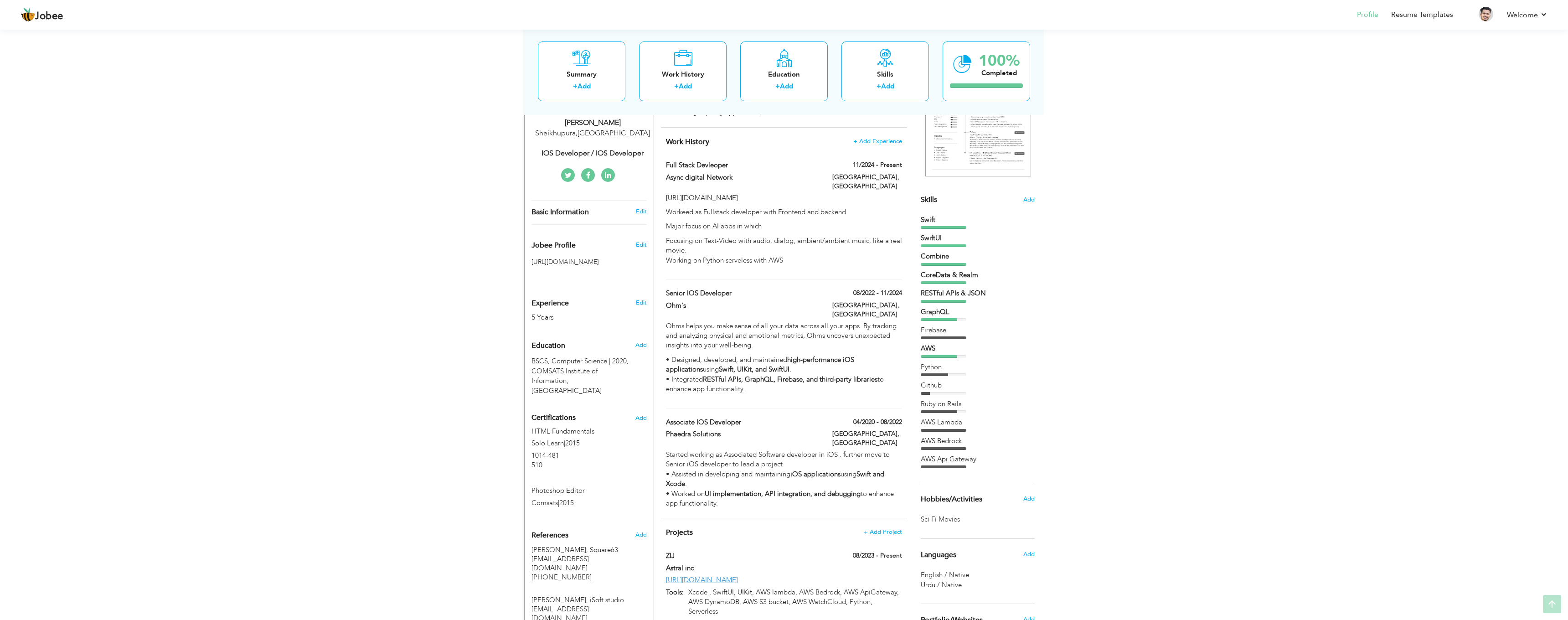
scroll to position [147, 0]
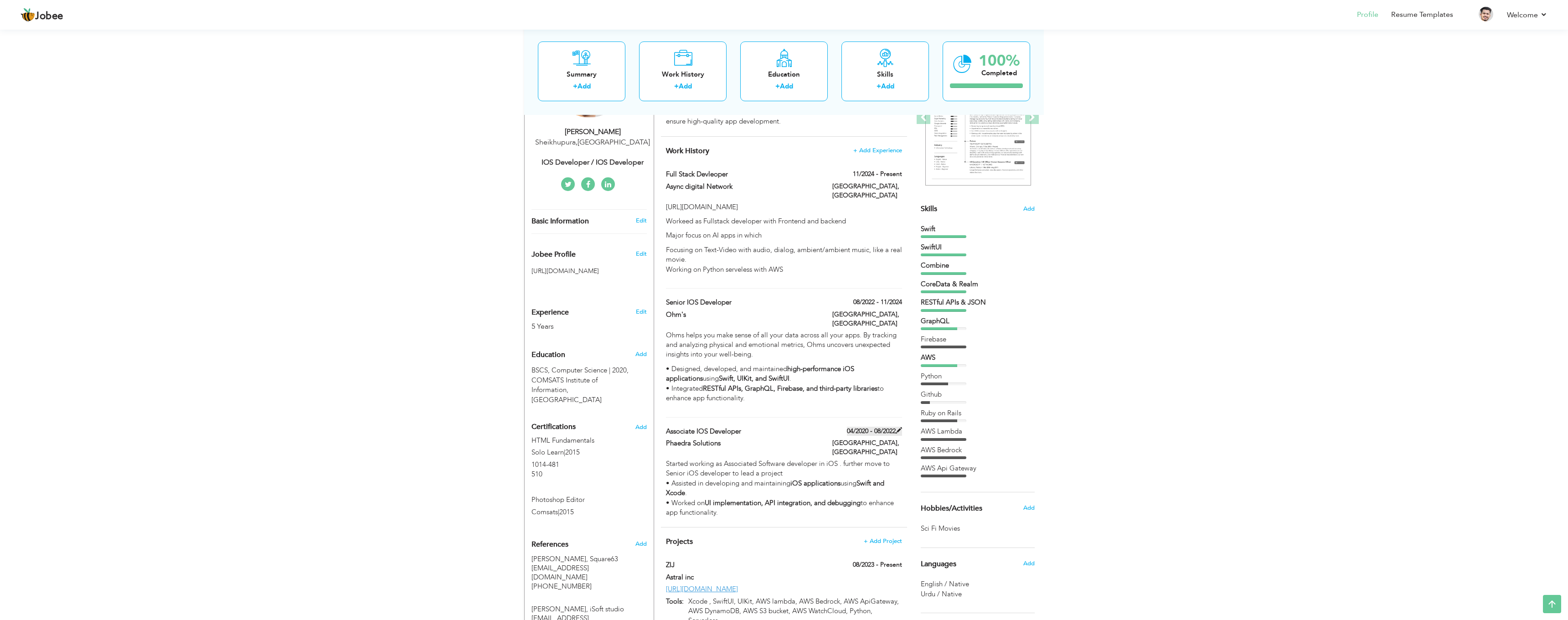
click at [884, 427] on label "04/2020 - 08/2022" at bounding box center [874, 431] width 56 height 9
type input "Associate iOS Developer"
type input "Phaedra Solutions"
type input "04/2020"
type input "08/2022"
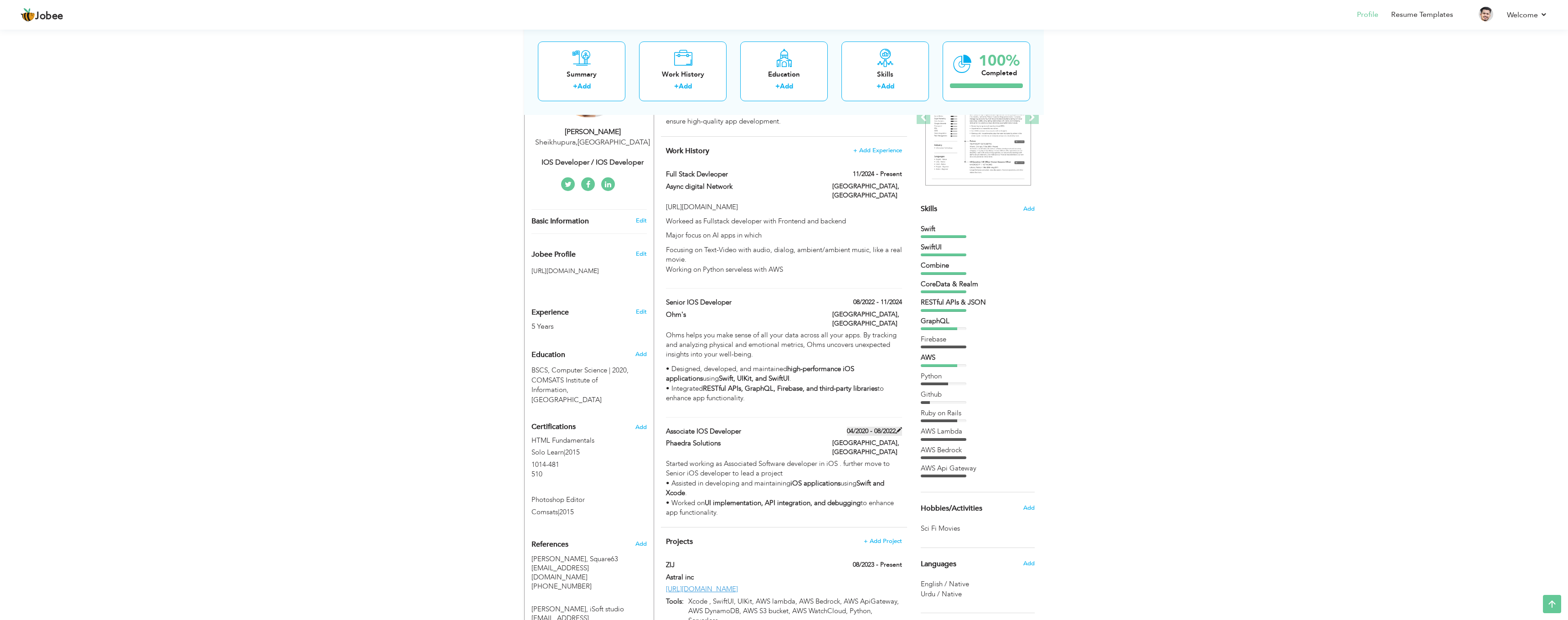
checkbox input "false"
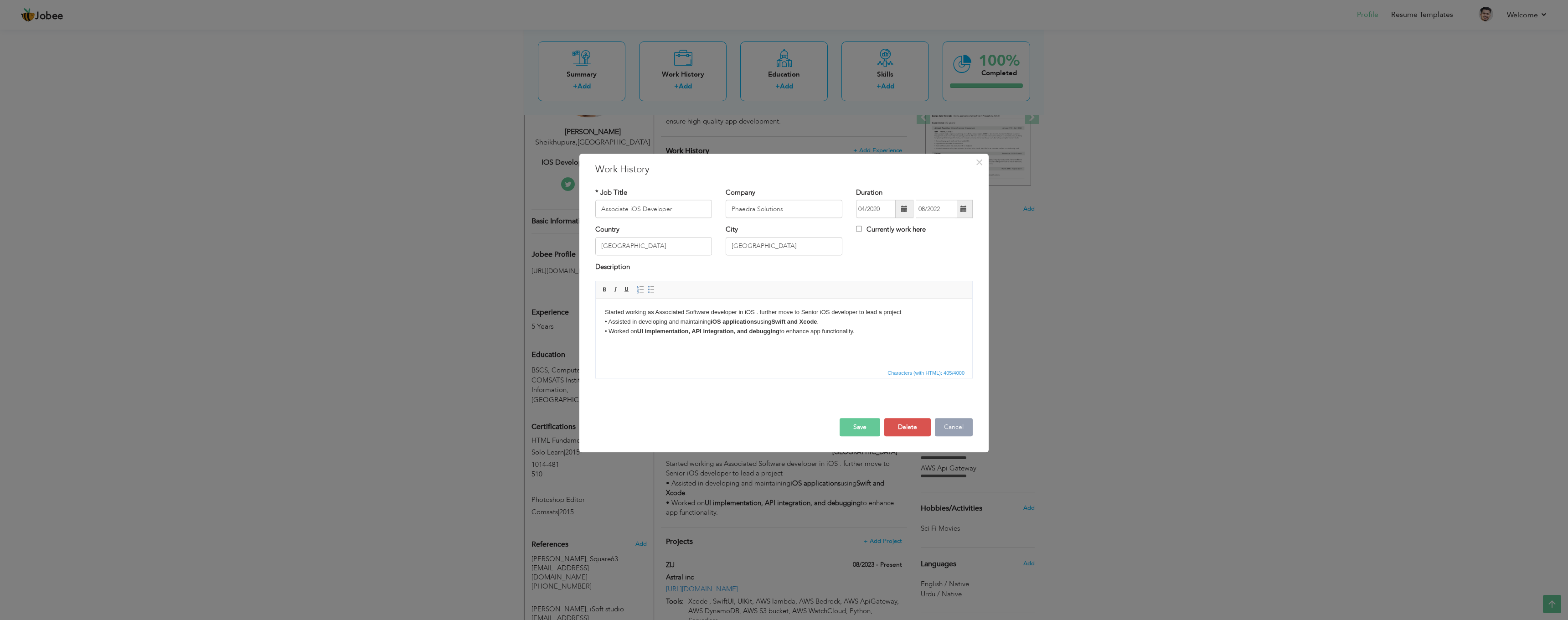
click at [955, 432] on button "Cancel" at bounding box center [954, 428] width 38 height 18
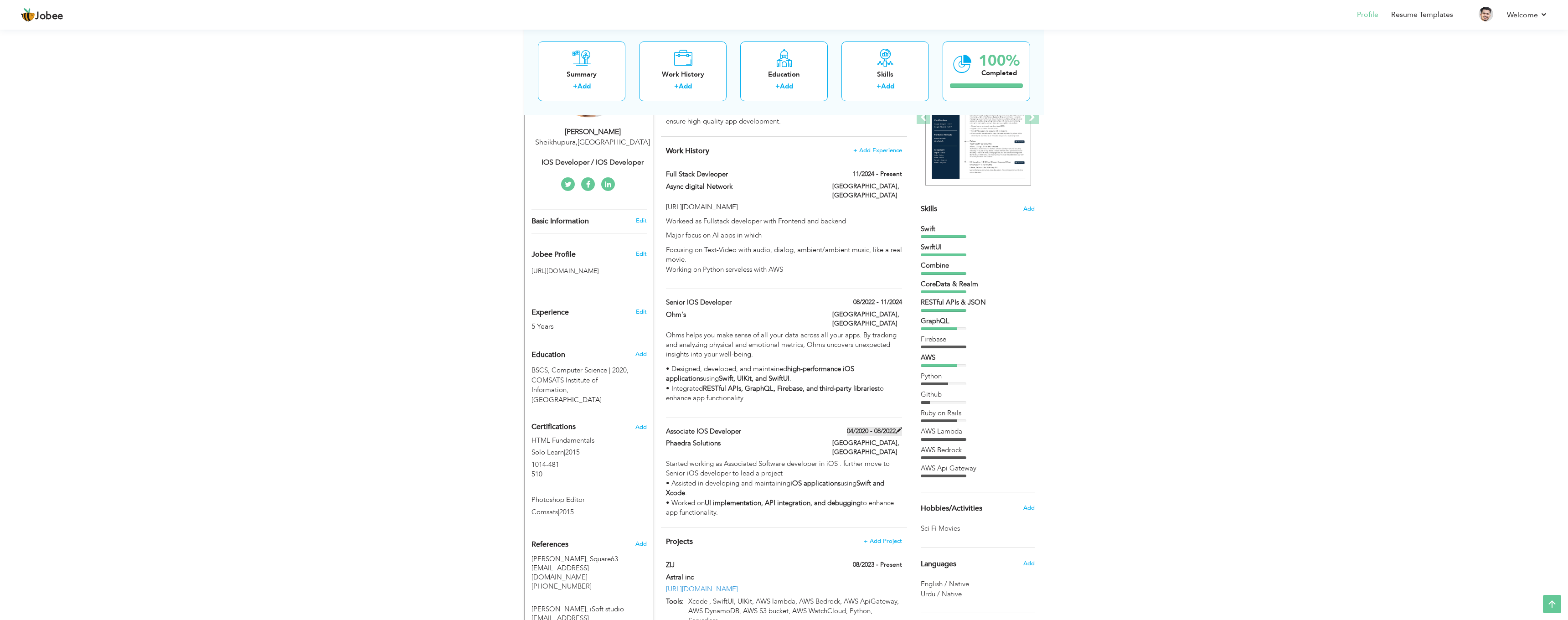
click at [884, 427] on label "04/2020 - 08/2022" at bounding box center [874, 431] width 56 height 9
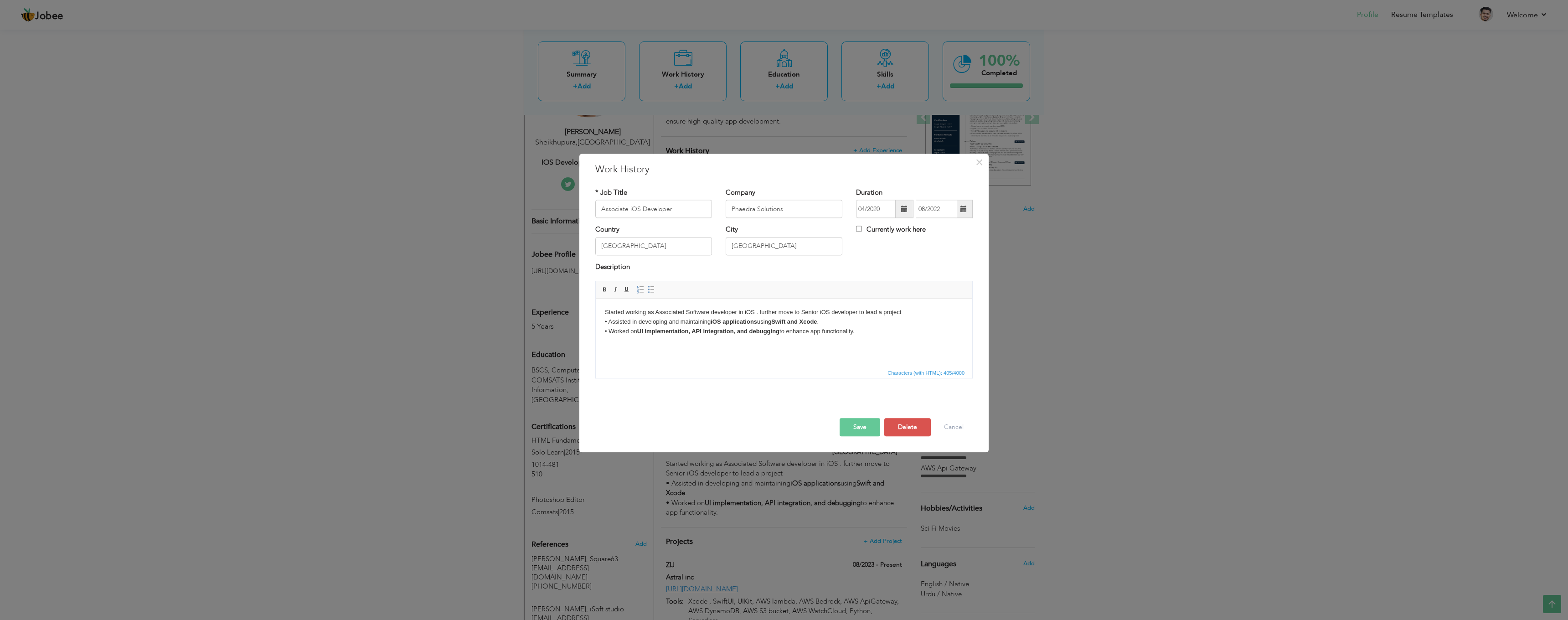
click at [907, 206] on span at bounding box center [903, 209] width 6 height 6
click at [927, 273] on span "2021" at bounding box center [929, 277] width 25 height 25
click at [952, 245] on span "Apr" at bounding box center [955, 251] width 25 height 25
type input "04/2021"
click at [963, 208] on span at bounding box center [963, 209] width 6 height 6
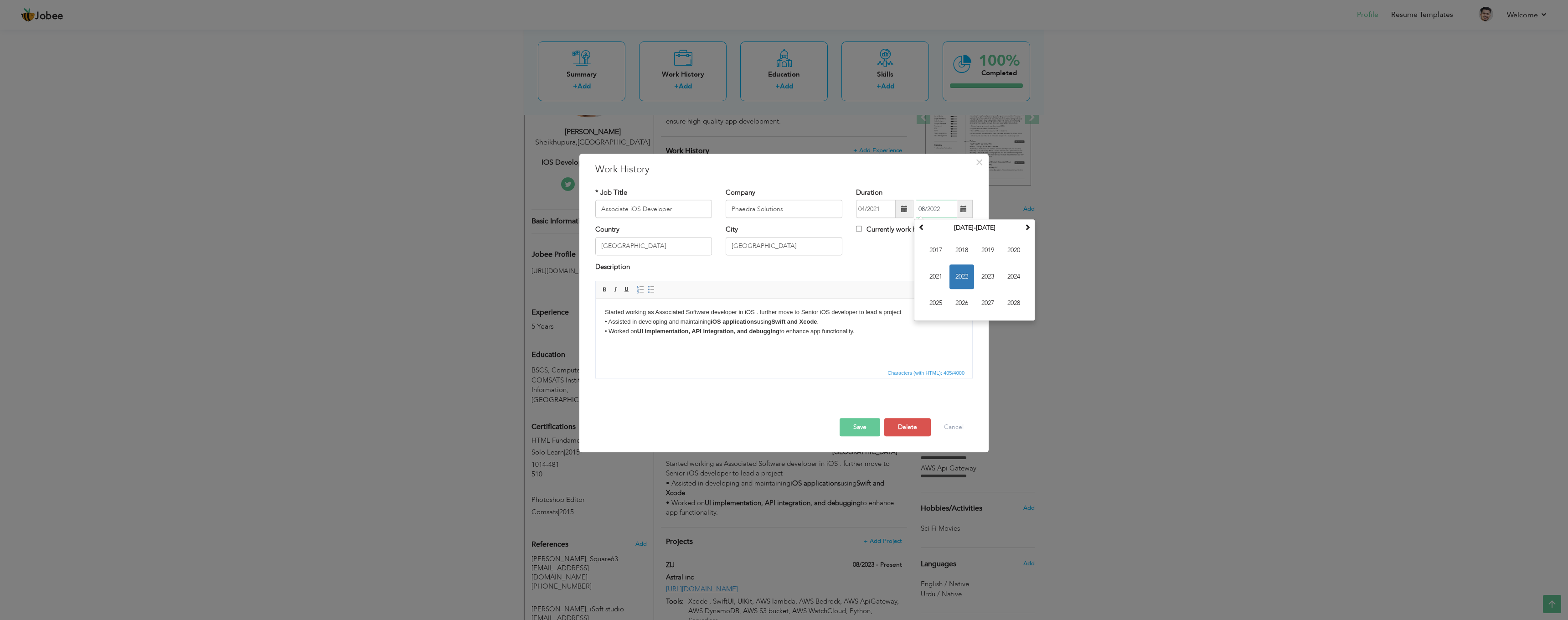
click at [963, 277] on span "2022" at bounding box center [961, 277] width 25 height 25
click at [943, 282] on span "May" at bounding box center [936, 277] width 25 height 25
type input "05/2022"
click at [862, 332] on p "Started working as Associated Software developer in iOS . further move to Senio…" at bounding box center [784, 322] width 358 height 28
click at [849, 427] on button "Save" at bounding box center [859, 428] width 40 height 18
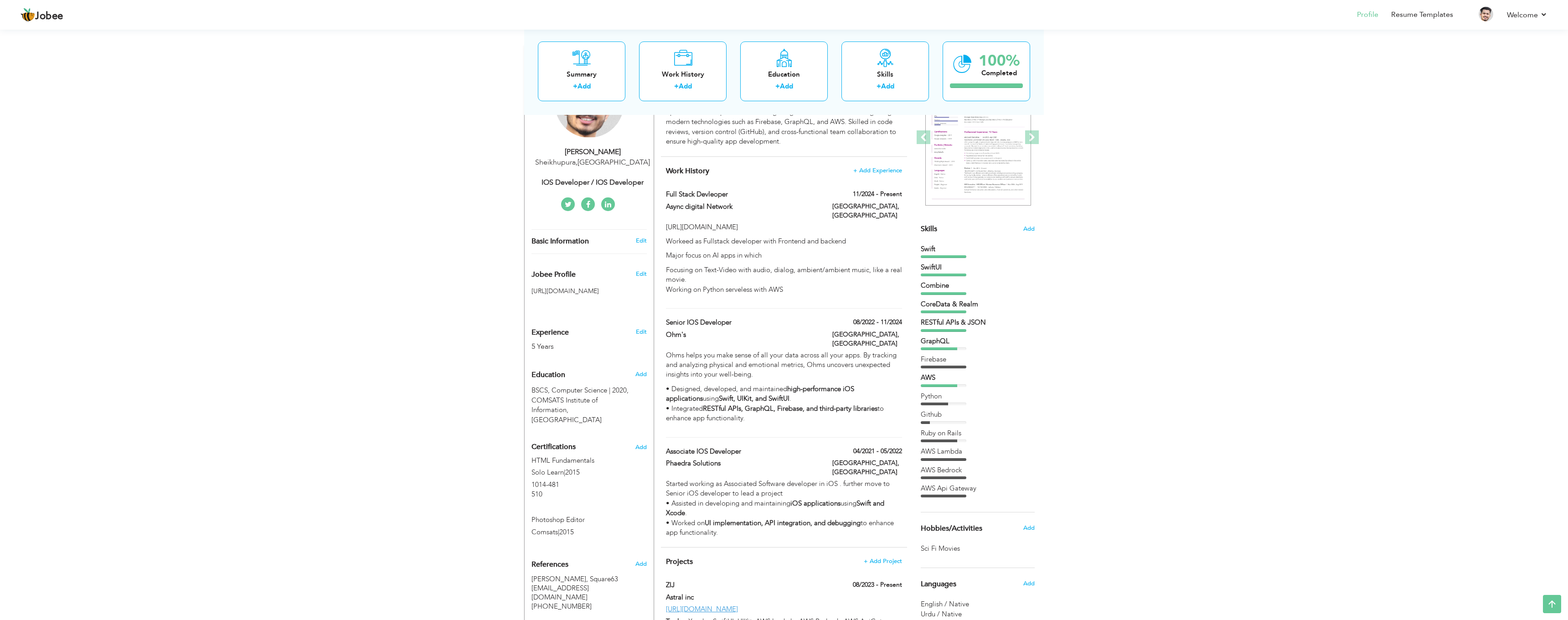
scroll to position [126, 0]
click at [877, 319] on label "08/2022 - 11/2024" at bounding box center [874, 323] width 56 height 9
type input "Senior iOS Developer"
type input "Ohm's"
type input "08/2022"
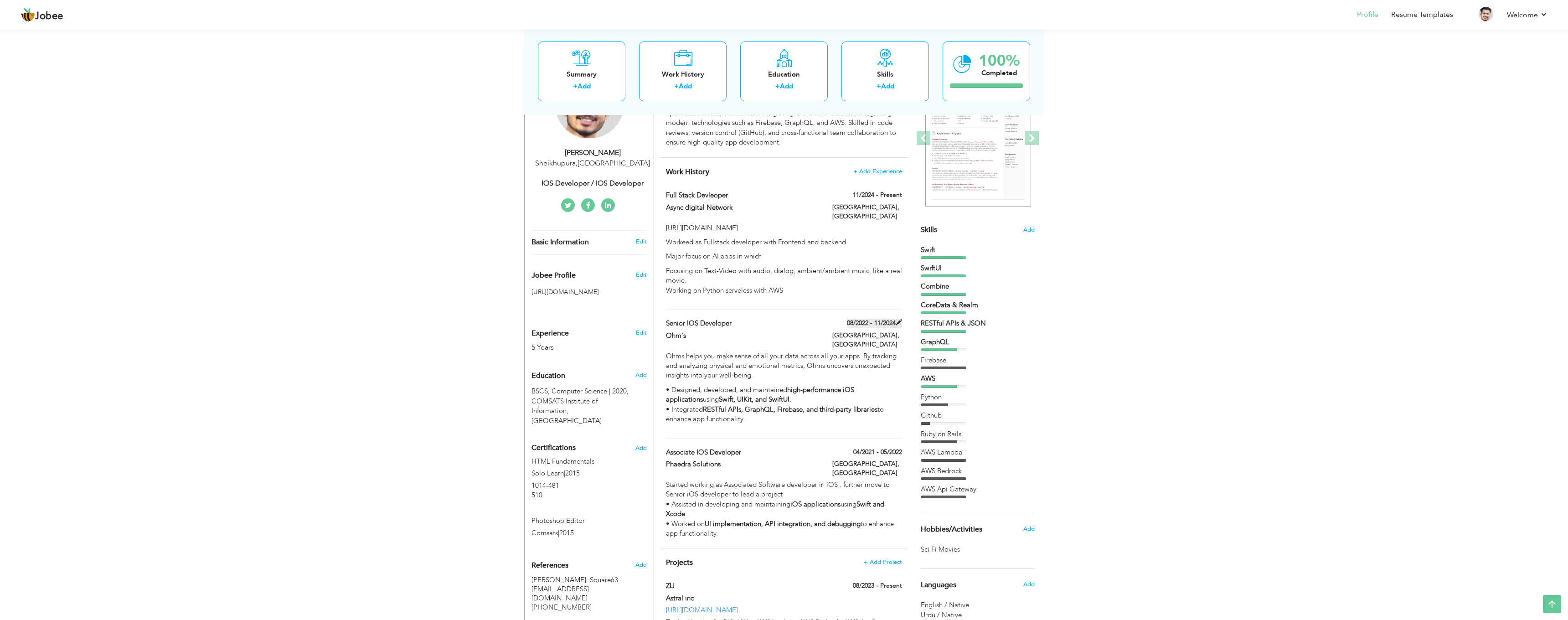
type input "11/2024"
type input "United State"
type input "NYC"
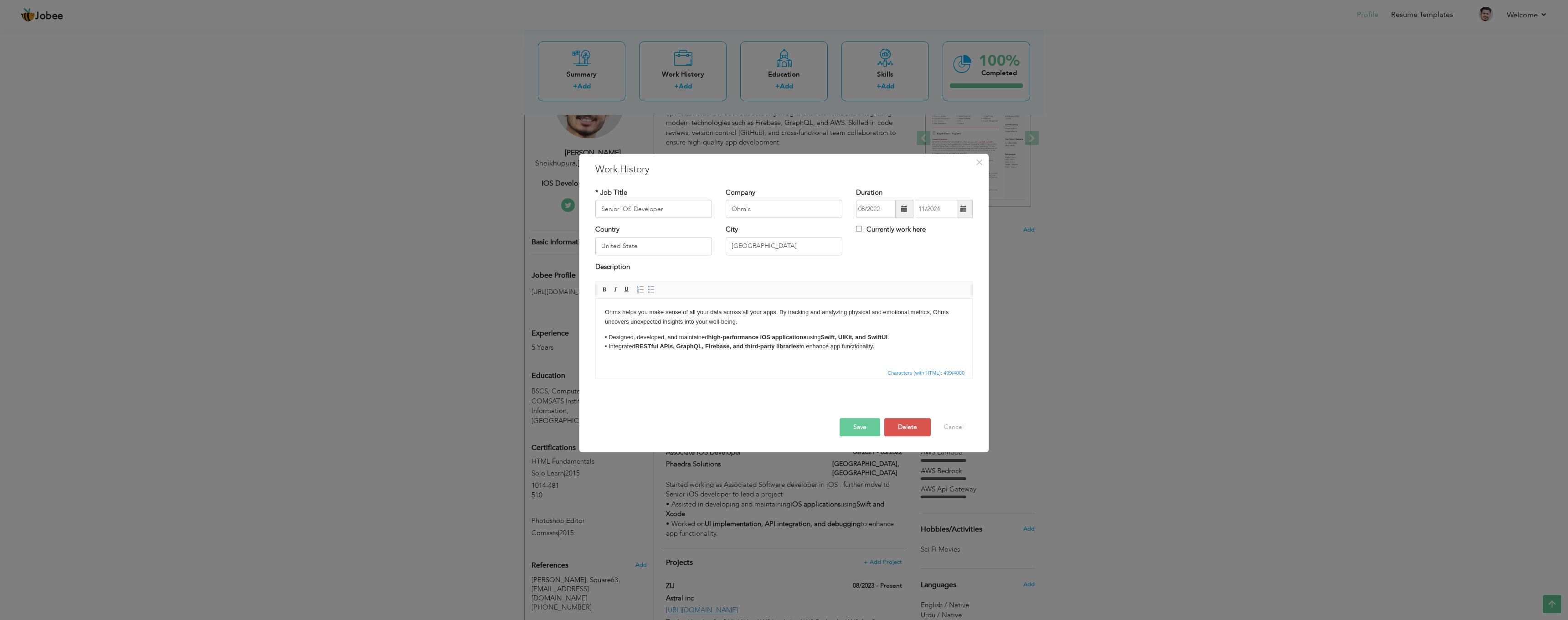
click at [904, 210] on span at bounding box center [903, 209] width 6 height 6
click at [969, 227] on span at bounding box center [969, 227] width 6 height 6
click at [905, 251] on span "Feb" at bounding box center [903, 251] width 25 height 25
type input "02/2023"
click at [961, 208] on span at bounding box center [963, 209] width 6 height 6
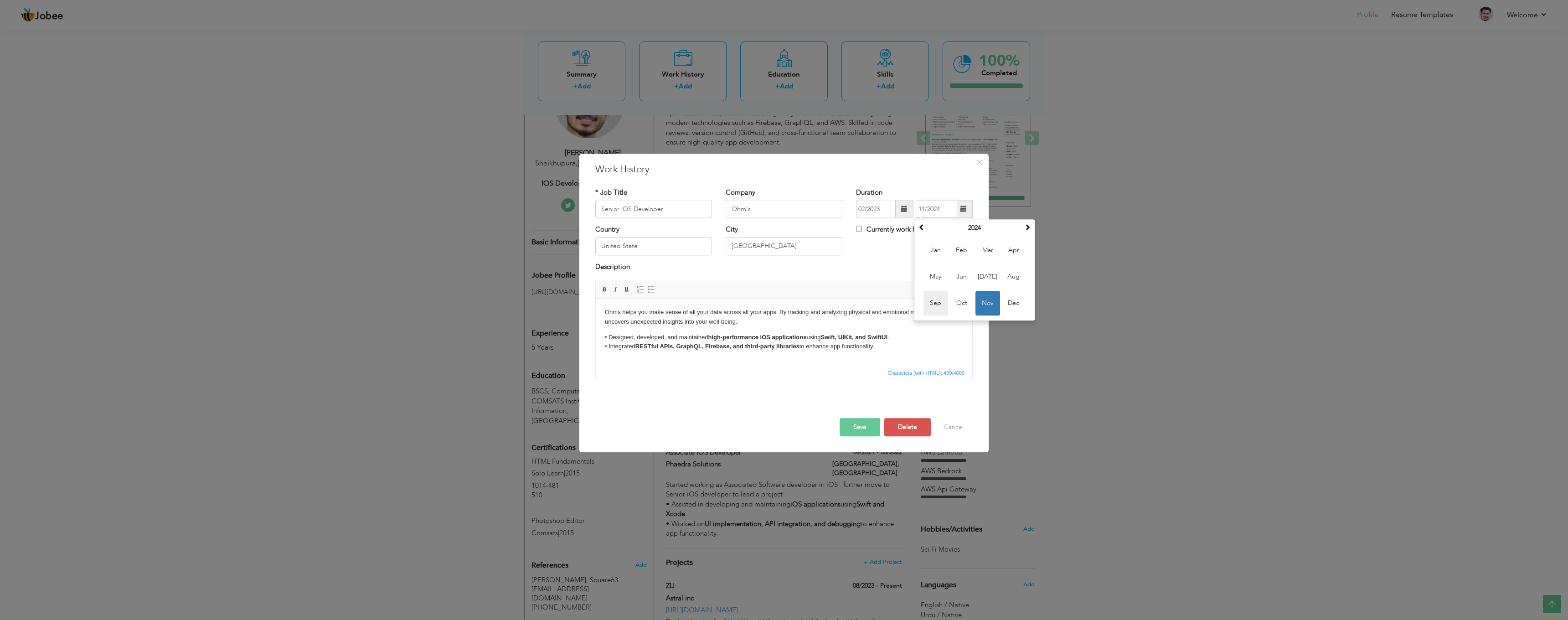
click at [934, 303] on span "Sep" at bounding box center [936, 304] width 25 height 25
type input "09/2024"
click at [858, 429] on button "Save" at bounding box center [859, 428] width 40 height 18
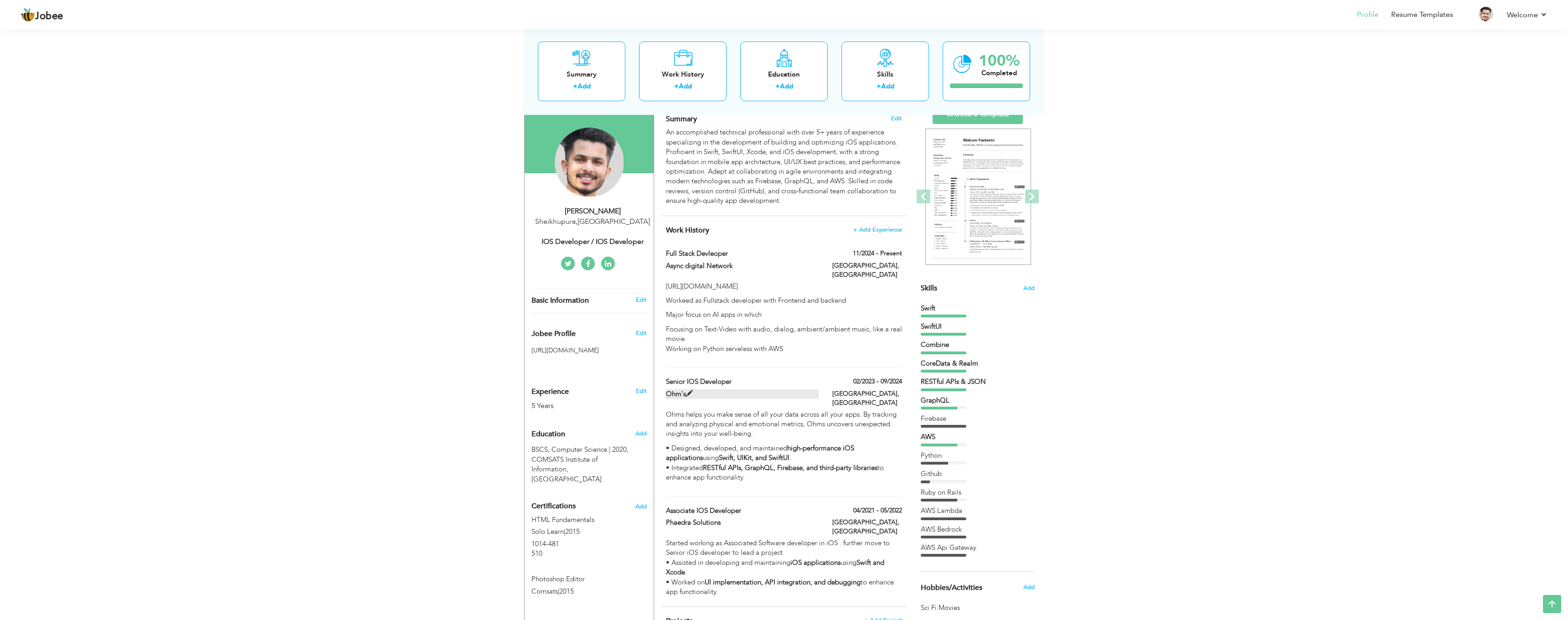
scroll to position [57, 0]
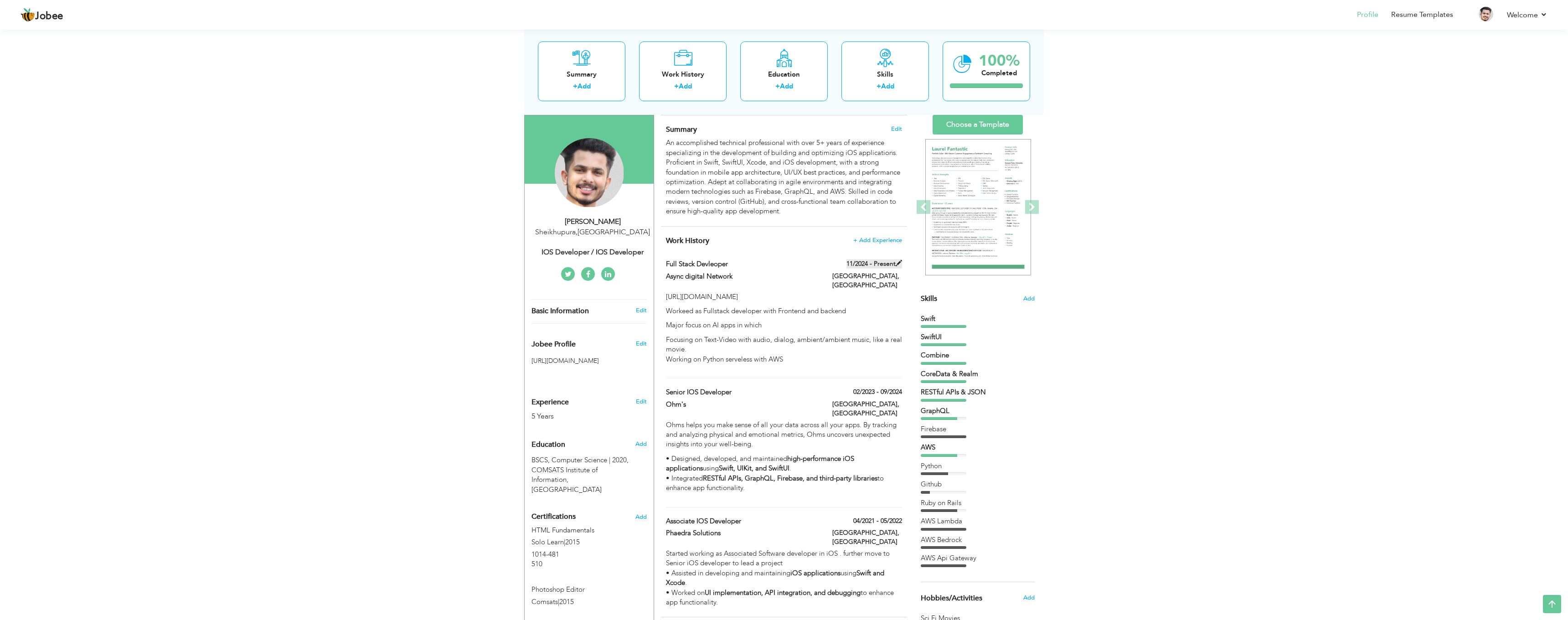
click at [870, 262] on label "11/2024 - Present" at bounding box center [873, 263] width 56 height 9
type input "Full Stack Devleoper"
type input "Async digital Network"
type input "11/2024"
type input "Pakistan"
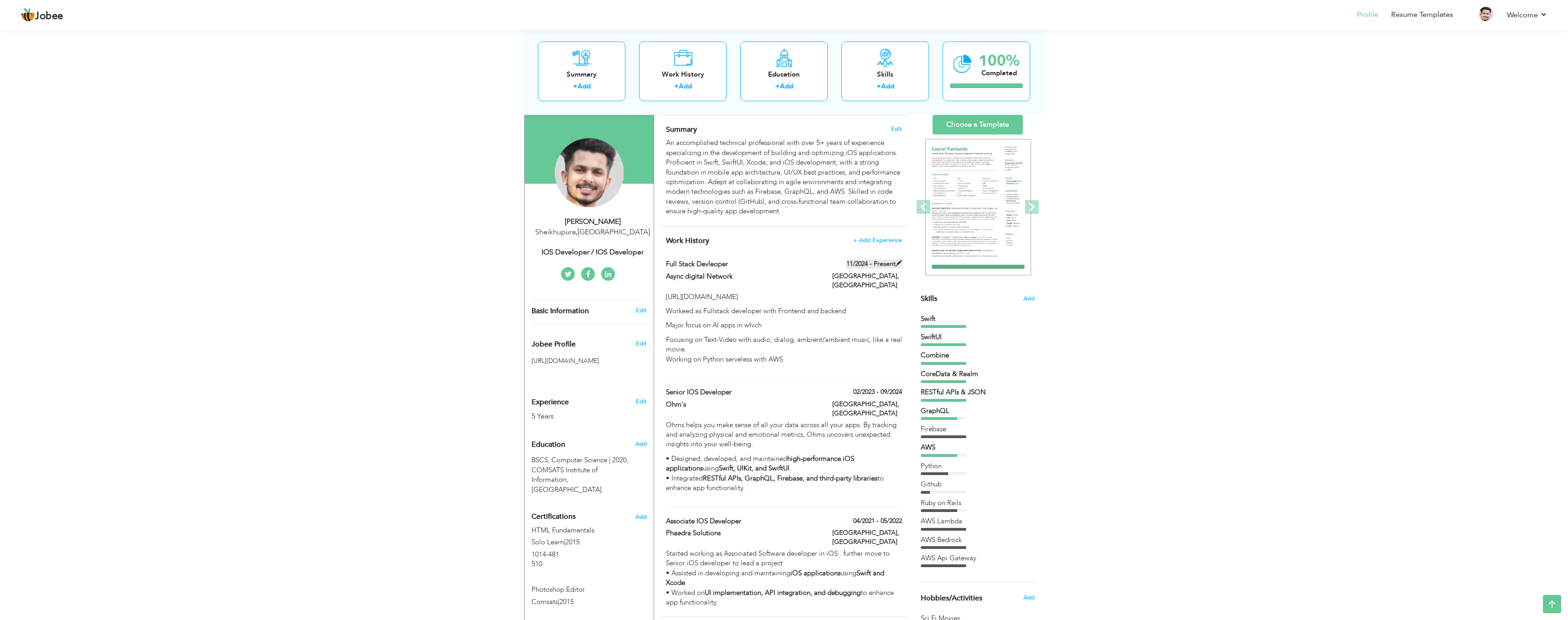
type input "Lahore"
checkbox input "true"
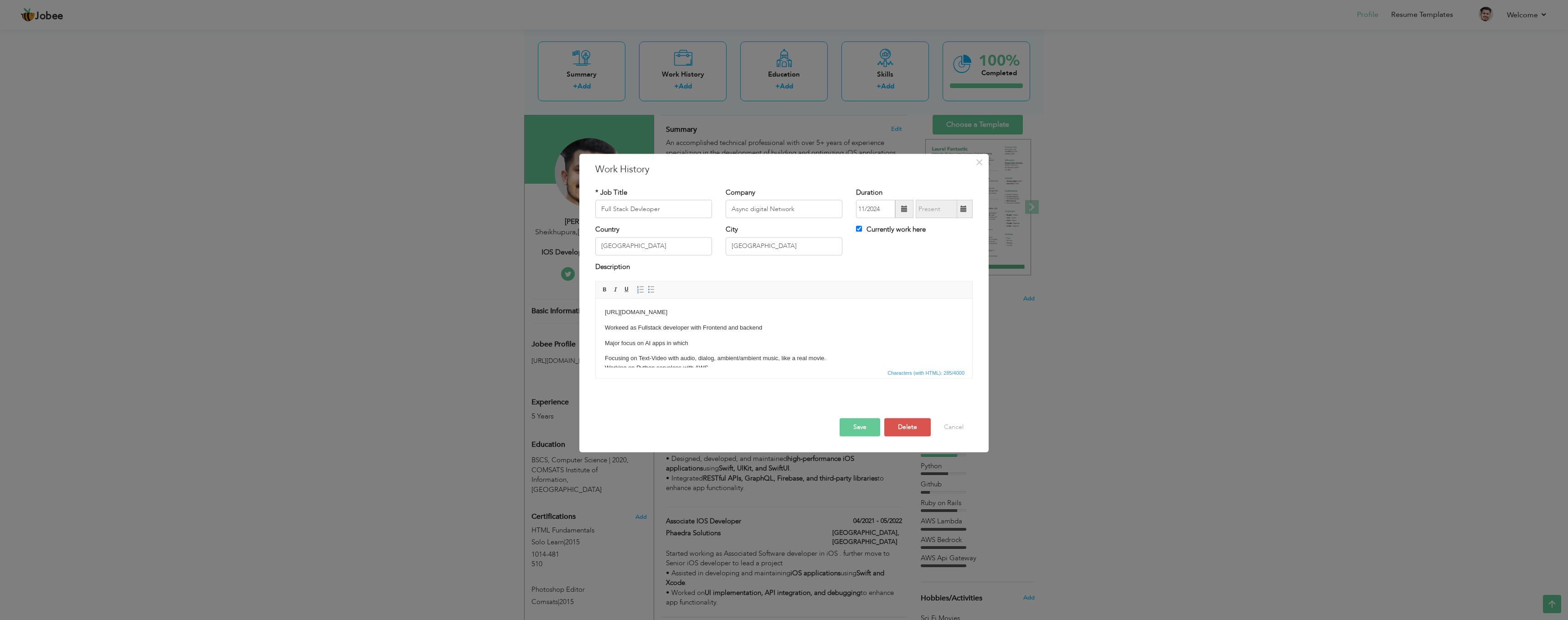
click at [904, 210] on span at bounding box center [903, 209] width 6 height 6
click at [943, 425] on button "Cancel" at bounding box center [954, 428] width 38 height 18
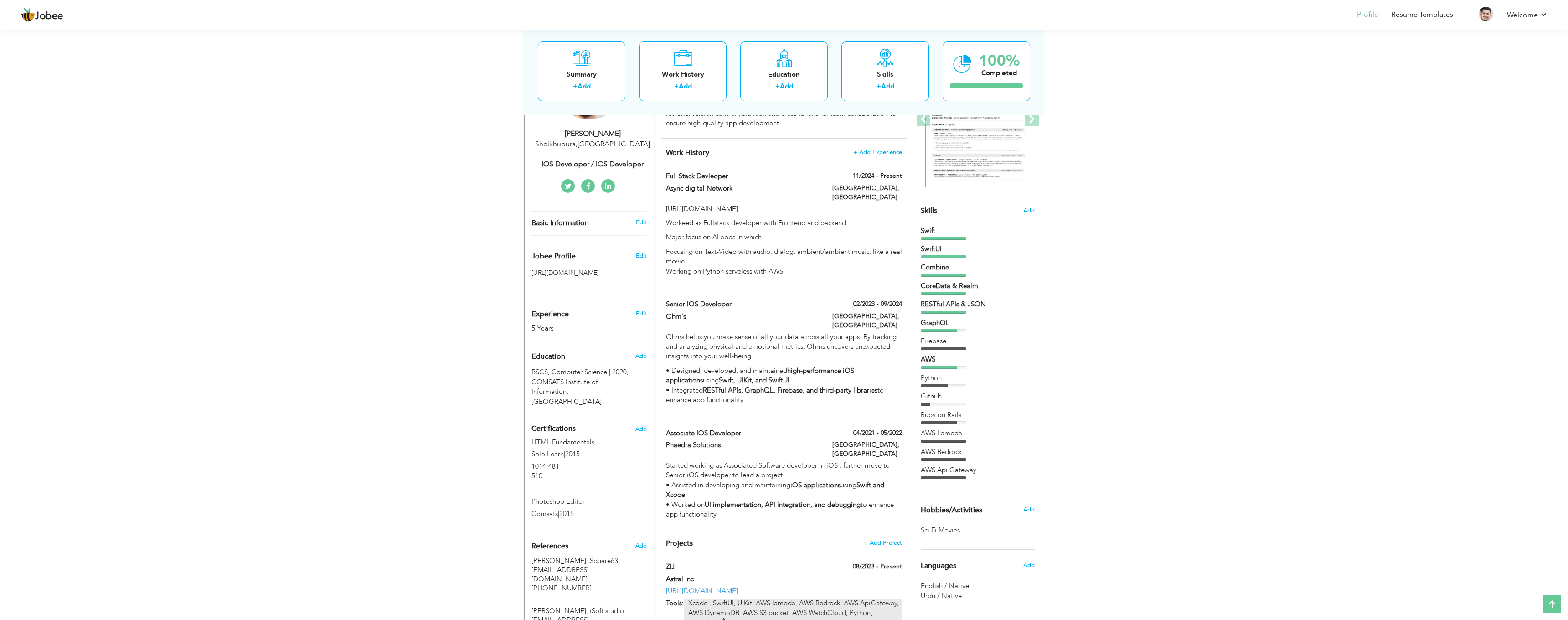
scroll to position [145, 0]
click at [896, 149] on span "+ Add Experience" at bounding box center [878, 151] width 50 height 6
checkbox input "false"
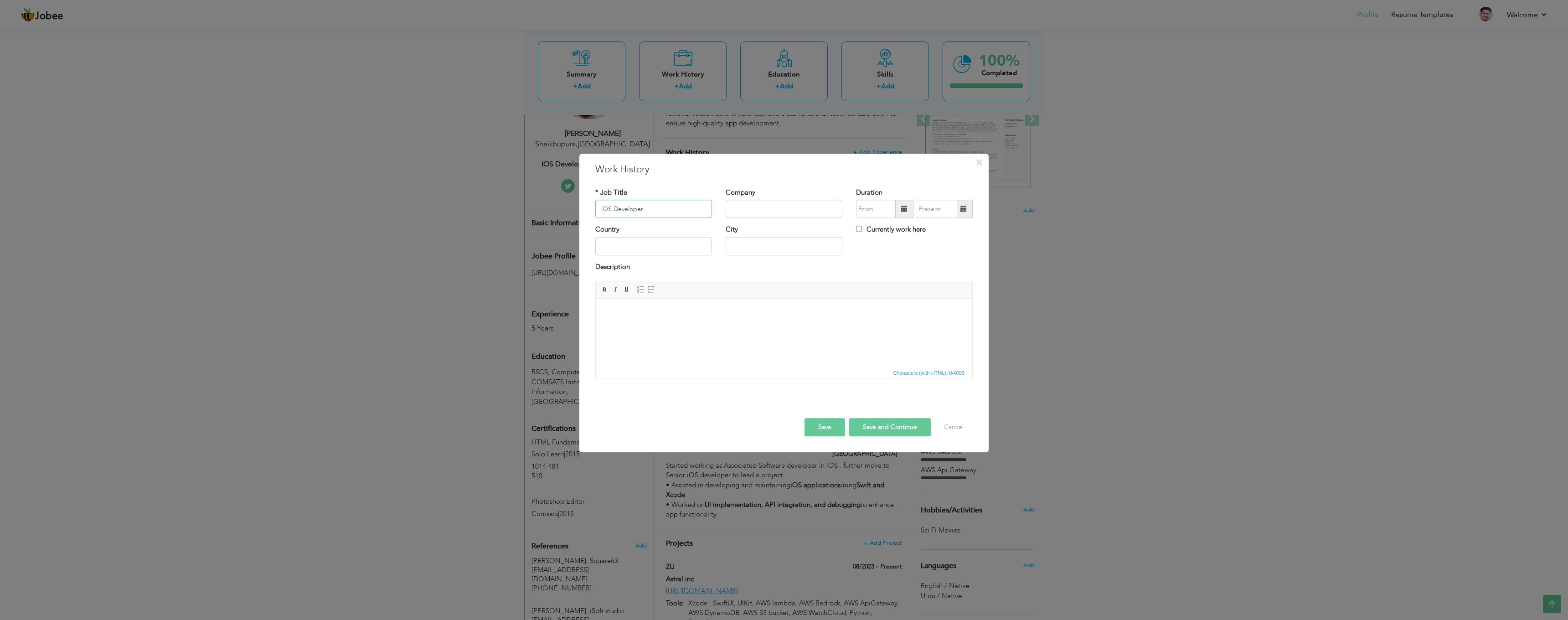
type input "iOS Developer"
type input "Upwork"
click at [908, 228] on th "2024" at bounding box center [916, 228] width 95 height 14
click at [878, 249] on span "2019" at bounding box center [877, 251] width 25 height 25
click at [898, 207] on span at bounding box center [904, 209] width 18 height 18
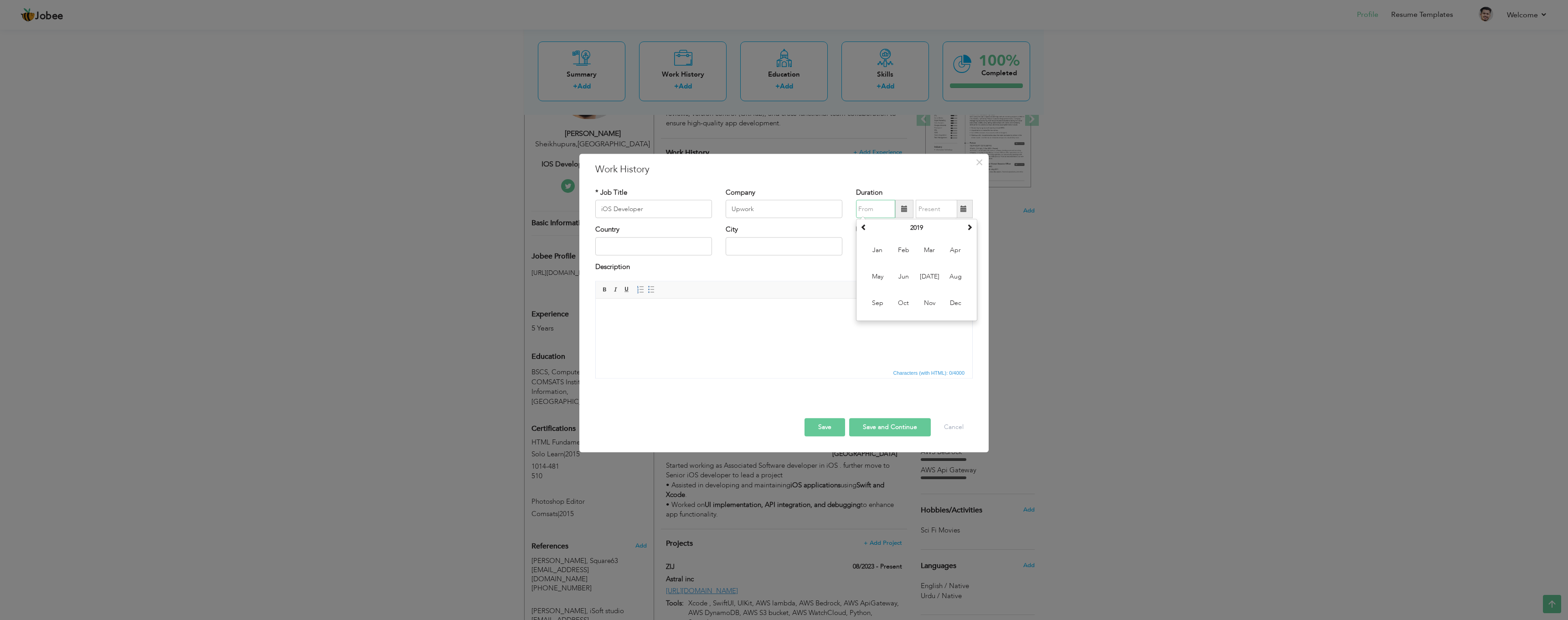
click at [931, 251] on span "Mar" at bounding box center [929, 251] width 25 height 25
type input "03/2019"
click at [878, 231] on label "Currently work here" at bounding box center [891, 229] width 70 height 9
click at [862, 231] on input "Currently work here" at bounding box center [859, 229] width 6 height 6
checkbox input "true"
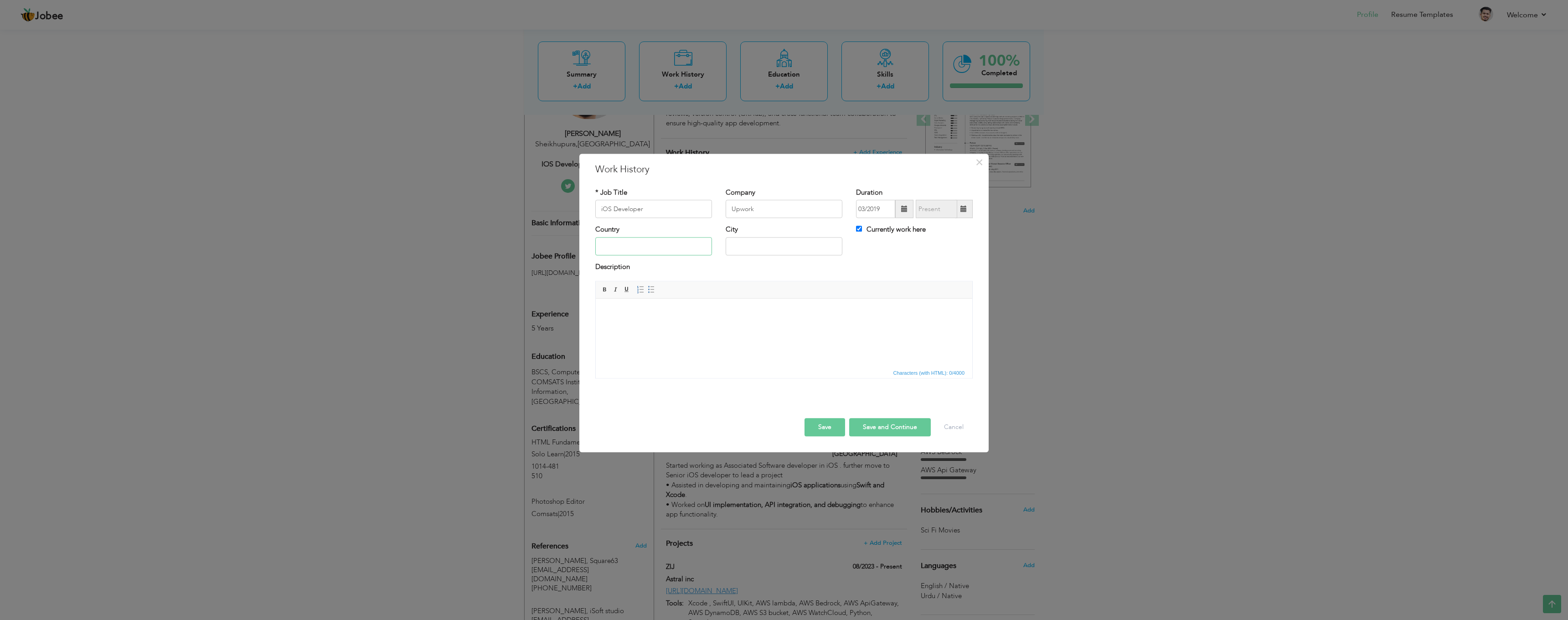
click at [663, 245] on input "text" at bounding box center [654, 245] width 117 height 18
type input "United State"
click at [980, 166] on span "×" at bounding box center [978, 162] width 8 height 16
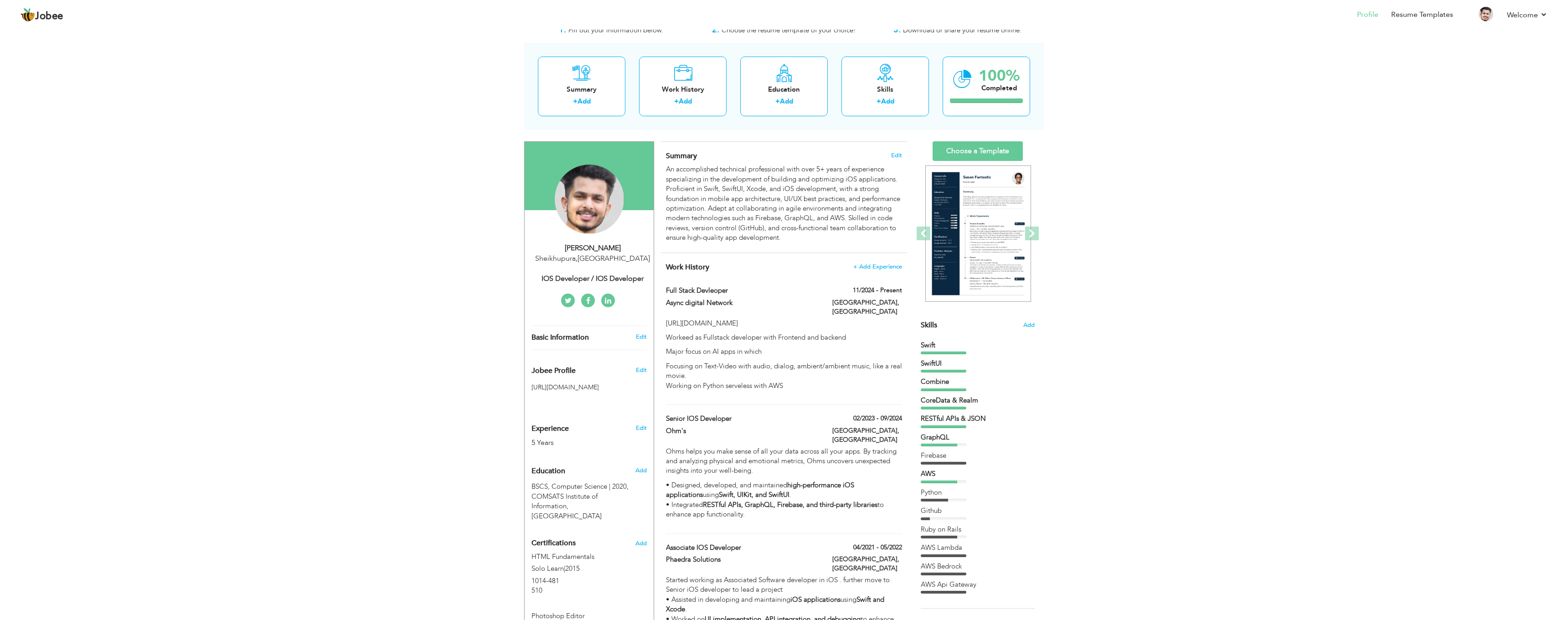
scroll to position [32, 0]
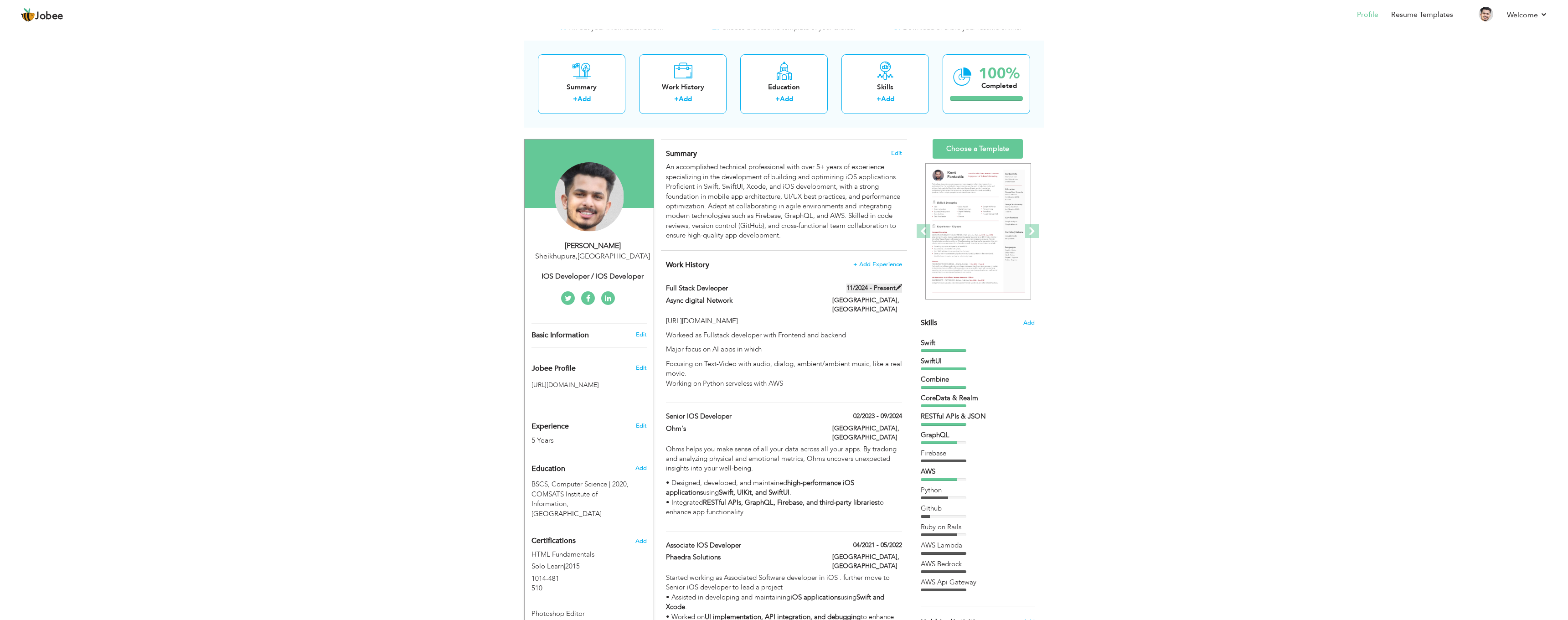
click at [864, 284] on label "11/2024 - Present" at bounding box center [873, 288] width 56 height 9
type input "Full Stack Devleoper"
type input "Async digital Network"
type input "11/2024"
type input "Pakistan"
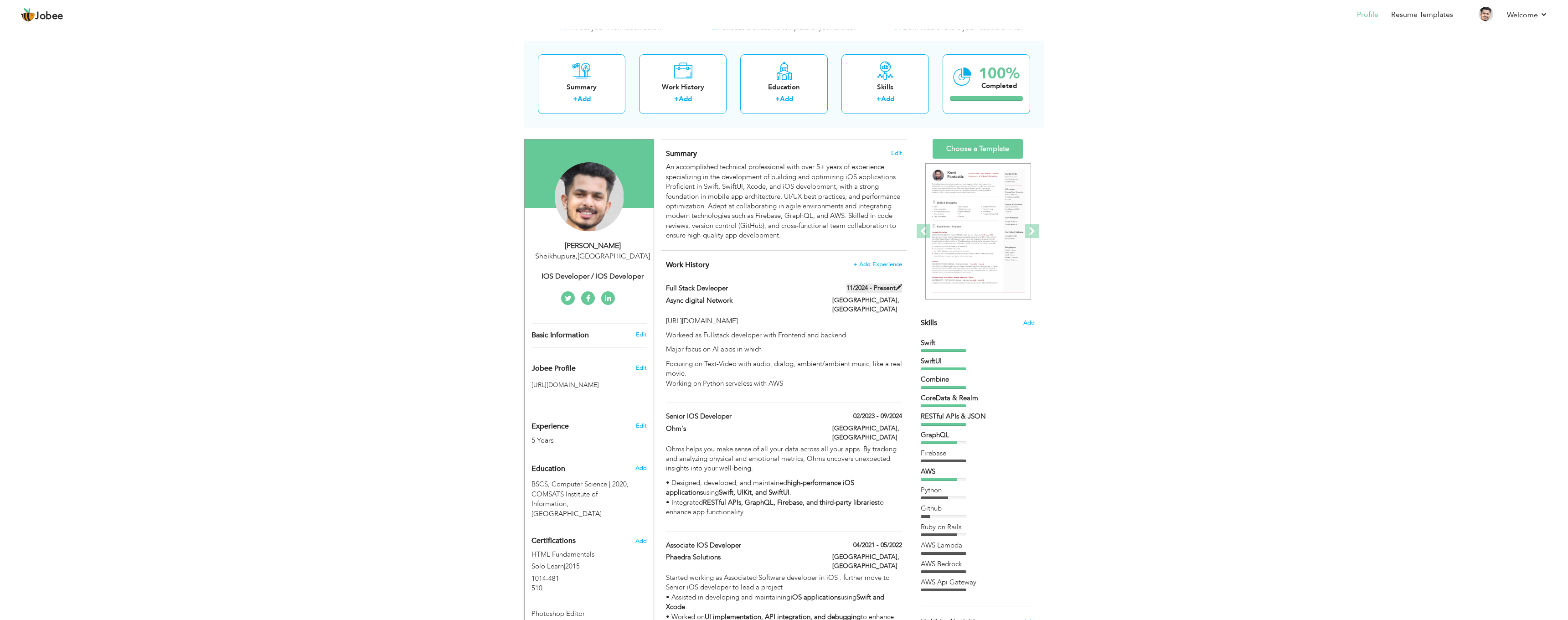
type input "Lahore"
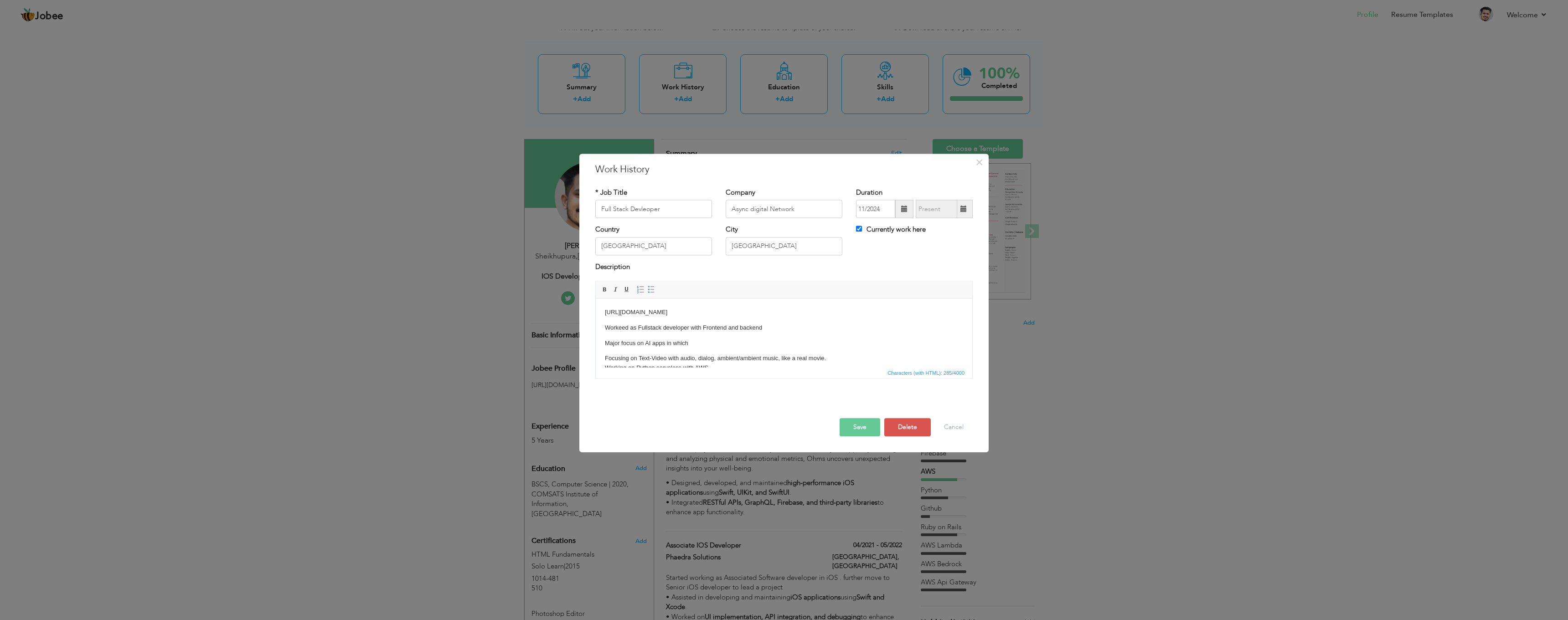
click at [901, 209] on span at bounding box center [904, 209] width 18 height 18
click at [873, 307] on span "Sep" at bounding box center [877, 304] width 25 height 25
type input "09/2024"
click at [856, 427] on button "Save" at bounding box center [859, 428] width 40 height 18
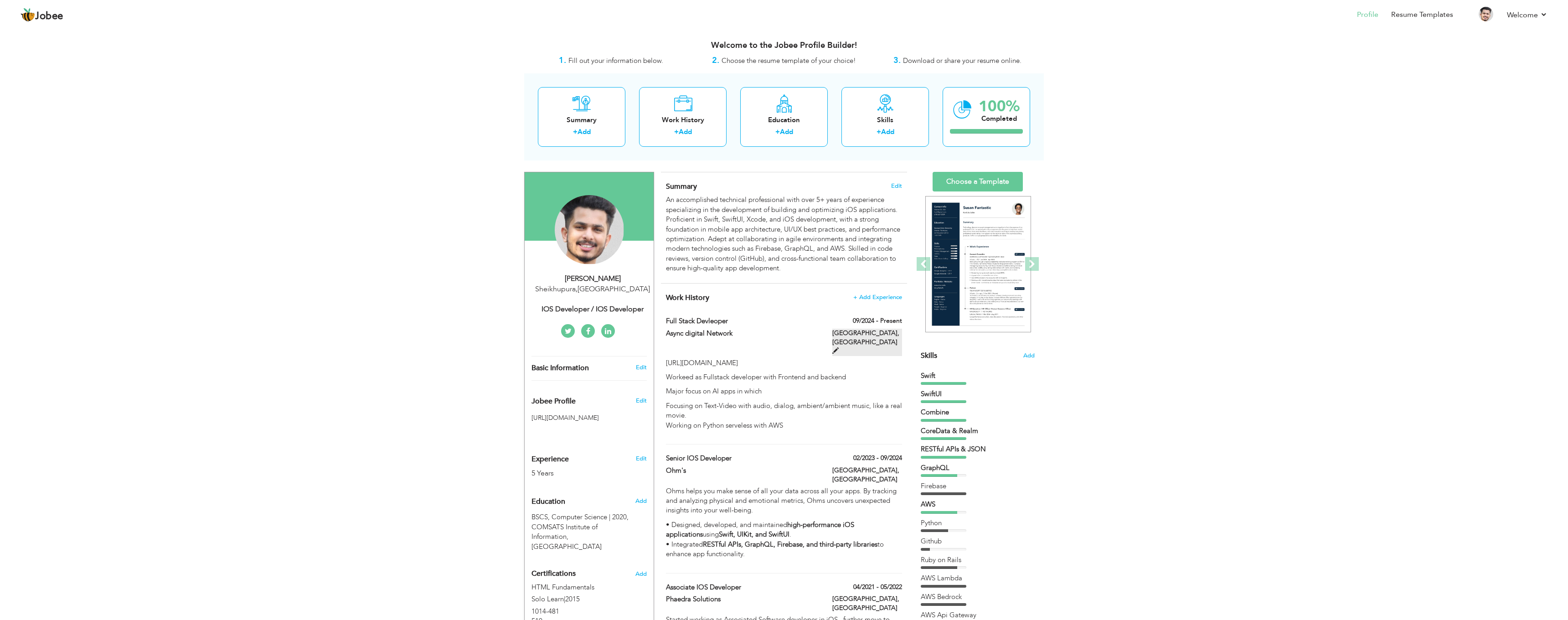
scroll to position [0, 0]
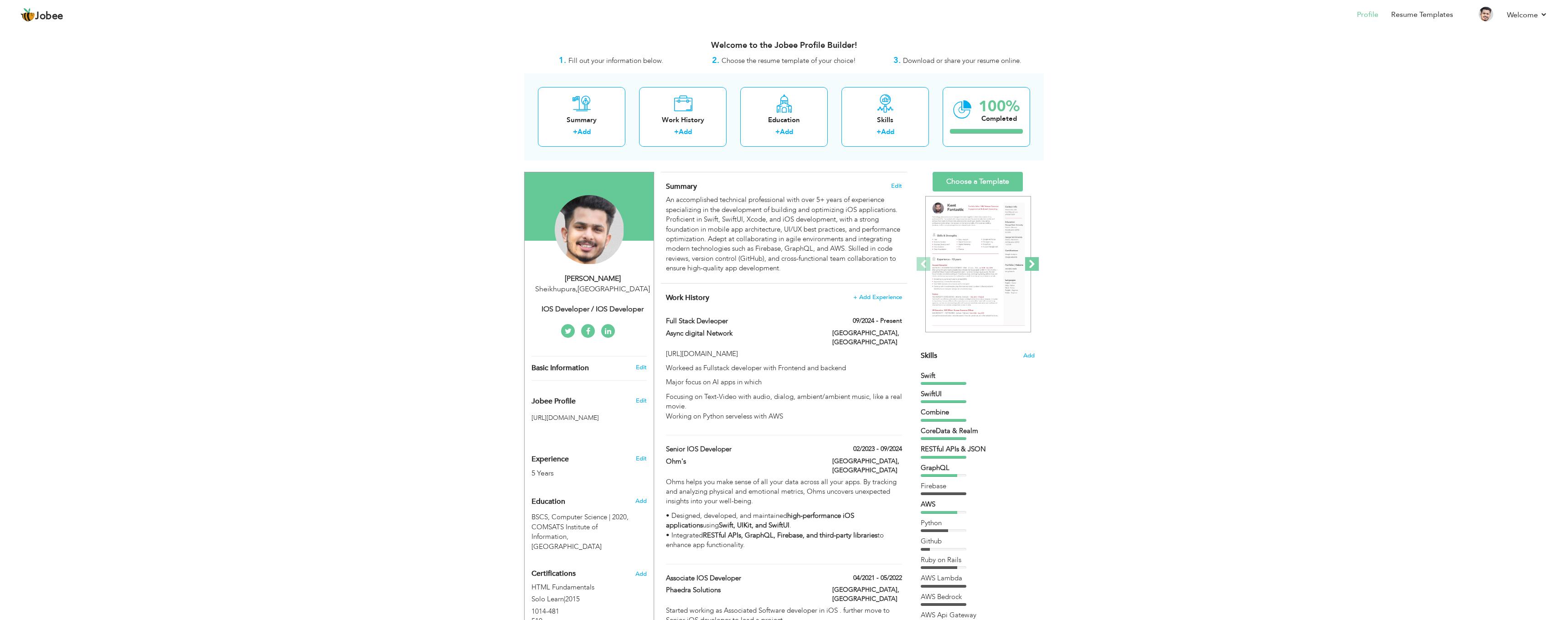
click at [1032, 261] on span at bounding box center [1032, 264] width 14 height 14
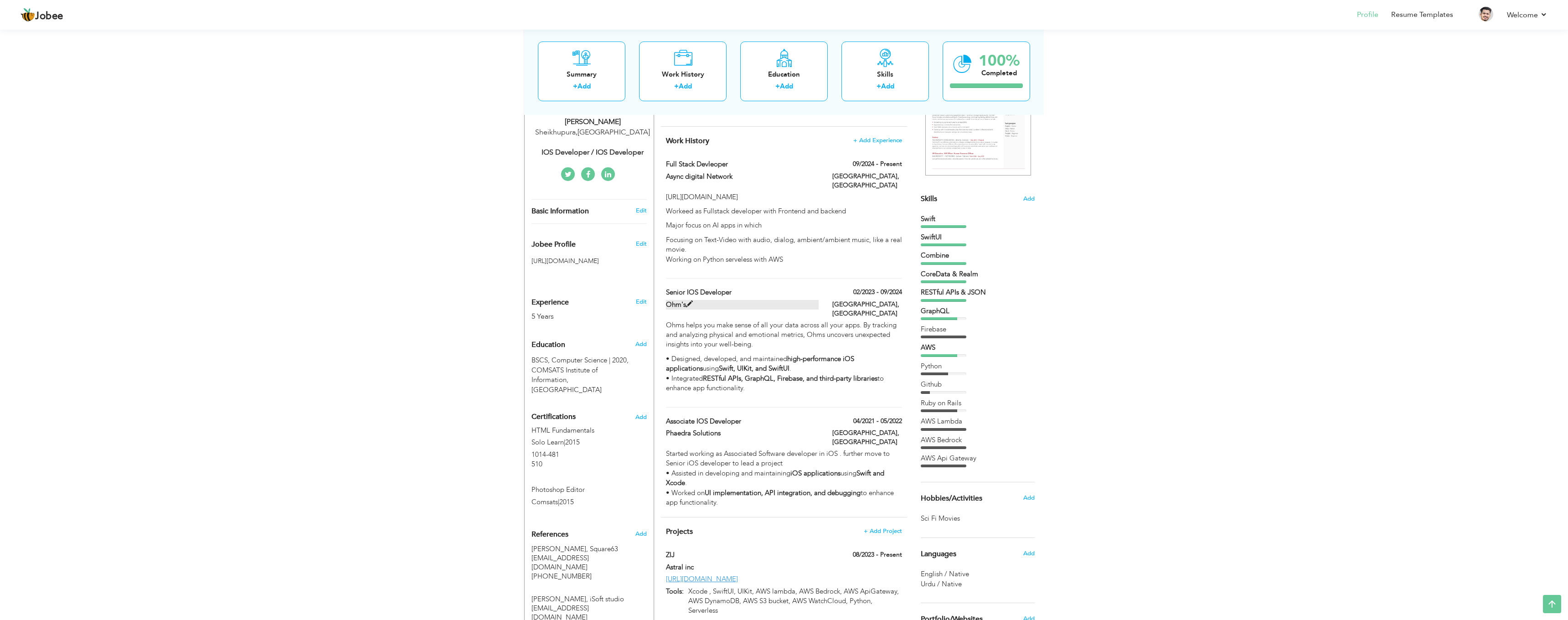
scroll to position [154, 0]
